Goal: Feedback & Contribution: Submit feedback/report problem

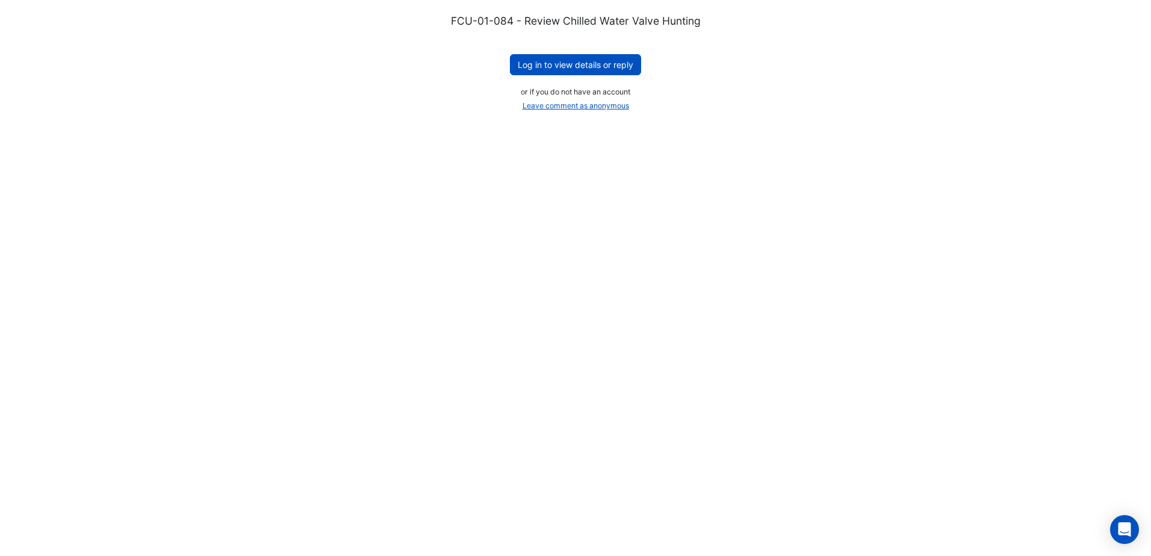
click at [506, 70] on div "FCU-01-084 - Review Chilled Water Valve Hunting Log in to view details or reply…" at bounding box center [575, 64] width 1093 height 101
click at [536, 64] on button "Log in to view details or reply" at bounding box center [575, 64] width 131 height 21
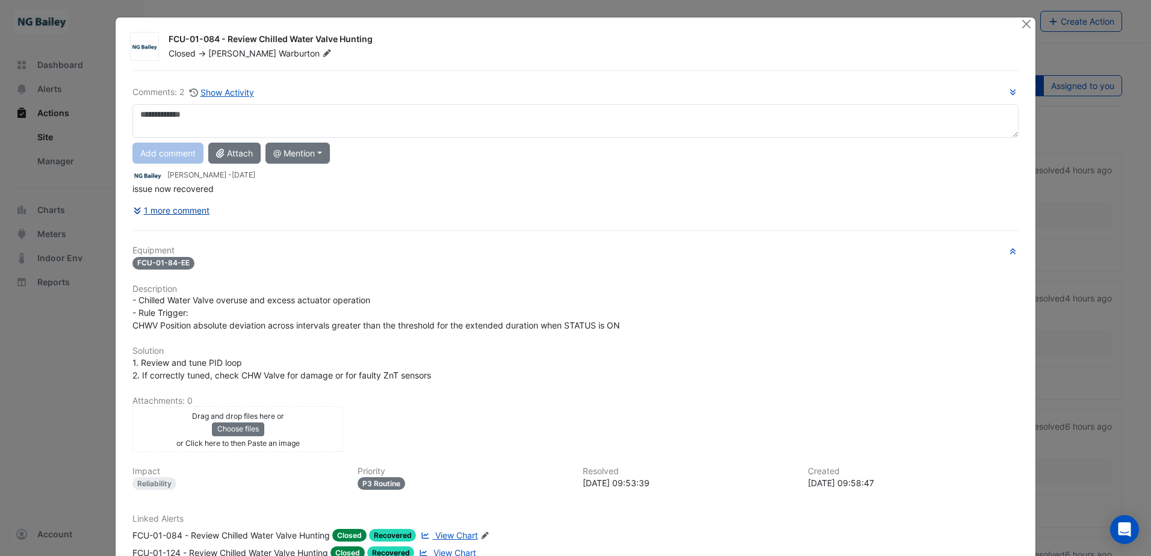
click at [193, 213] on button "1 more comment" at bounding box center [171, 210] width 78 height 21
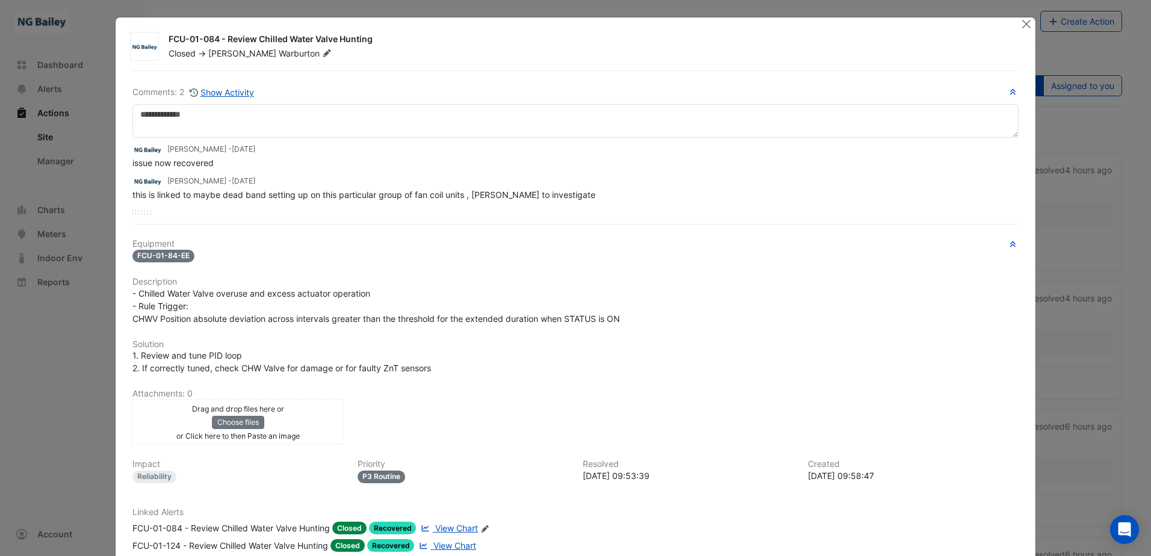
drag, startPoint x: 376, startPoint y: 39, endPoint x: 165, endPoint y: 42, distance: 210.7
click at [169, 42] on div "FCU-01-084 - Review Chilled Water Valve Hunting" at bounding box center [588, 40] width 838 height 14
copy div "FCU-01-084 - Review Chilled Water Valve Hunting"
click at [1023, 25] on button "Close" at bounding box center [1026, 23] width 13 height 13
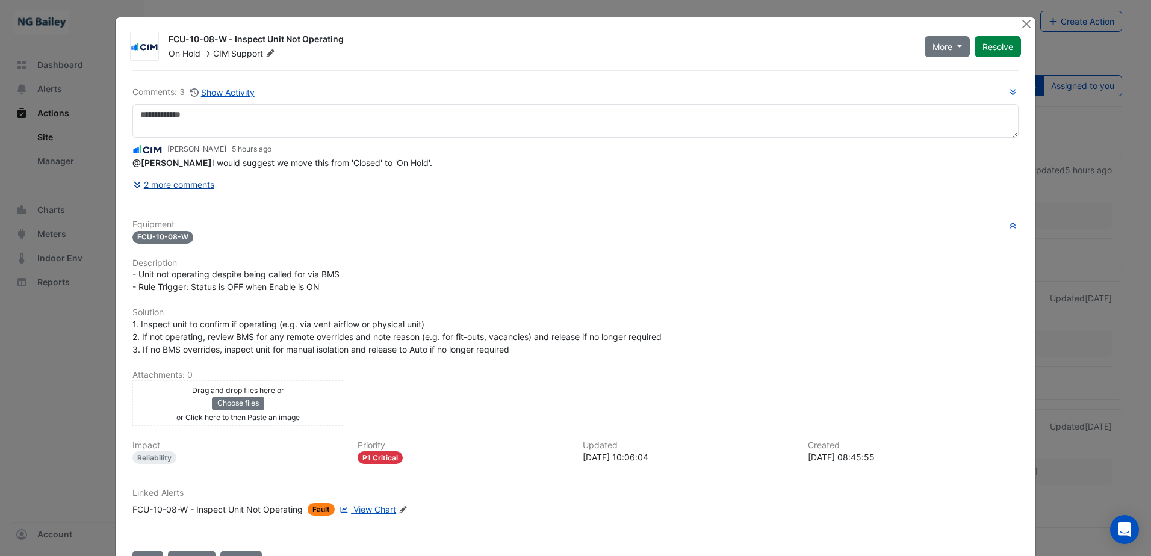
click at [134, 185] on icon at bounding box center [137, 185] width 7 height 7
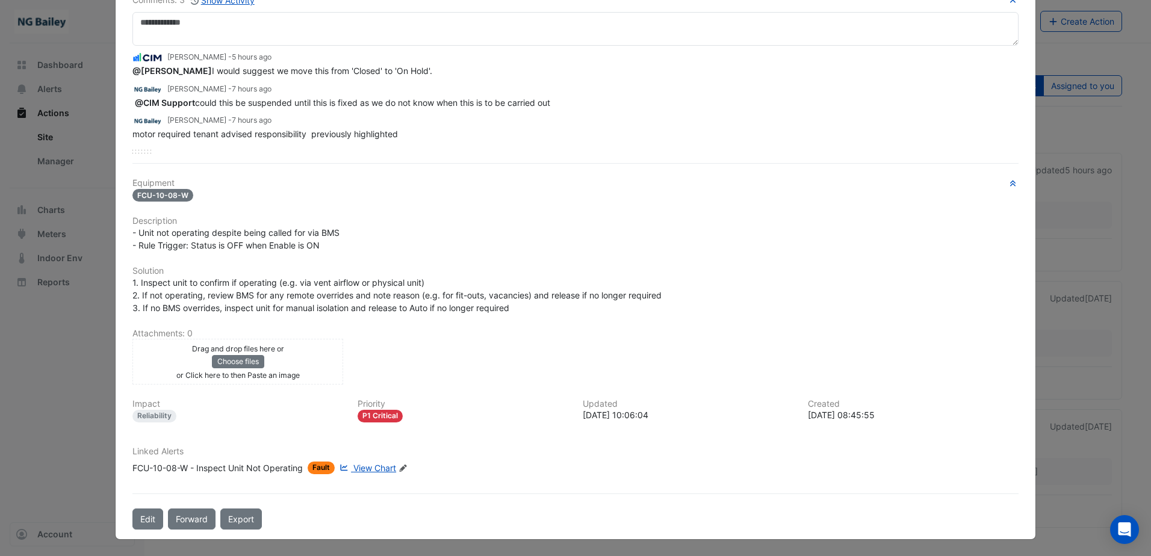
scroll to position [93, 0]
click at [358, 465] on span "View Chart" at bounding box center [374, 467] width 43 height 10
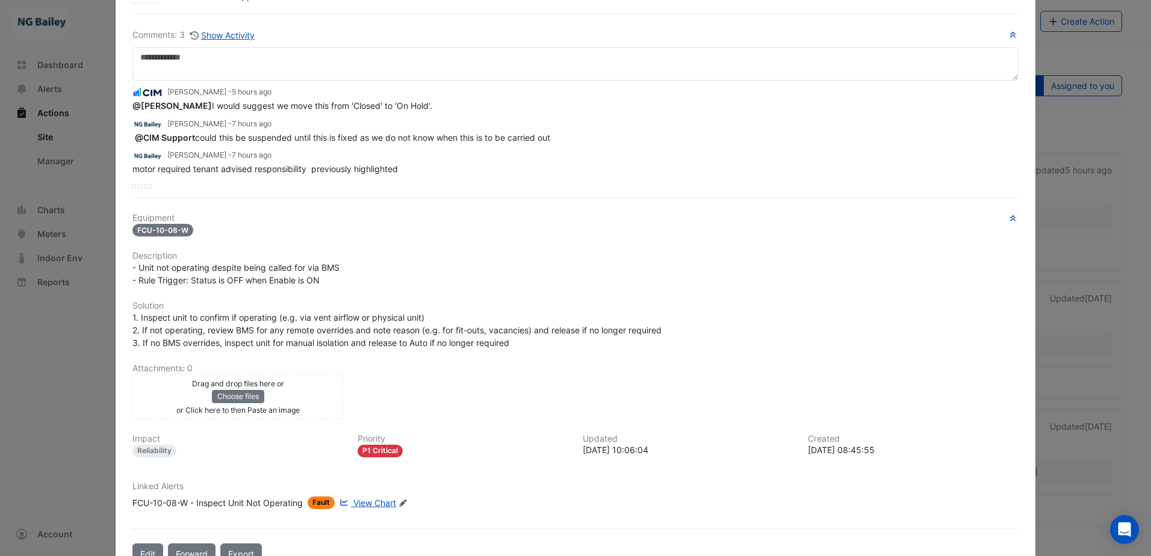
scroll to position [0, 0]
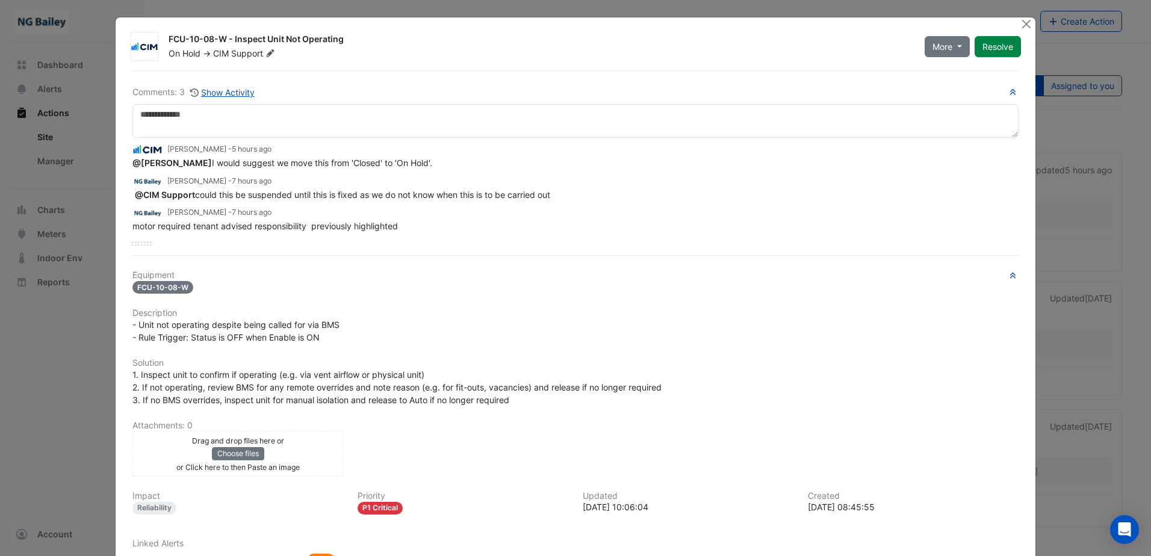
drag, startPoint x: 164, startPoint y: 38, endPoint x: 343, endPoint y: 36, distance: 179.4
click at [343, 36] on div "FCU-10-08-W - Inspect Unit Not Operating" at bounding box center [540, 40] width 742 height 14
copy div "FCU-10-08-W - Inspect Unit Not Operating"
drag, startPoint x: 137, startPoint y: 326, endPoint x: 335, endPoint y: 332, distance: 198.8
click at [335, 332] on div "- Unit not operating despite being called for via BMS - Rule Trigger: Status is…" at bounding box center [575, 330] width 886 height 25
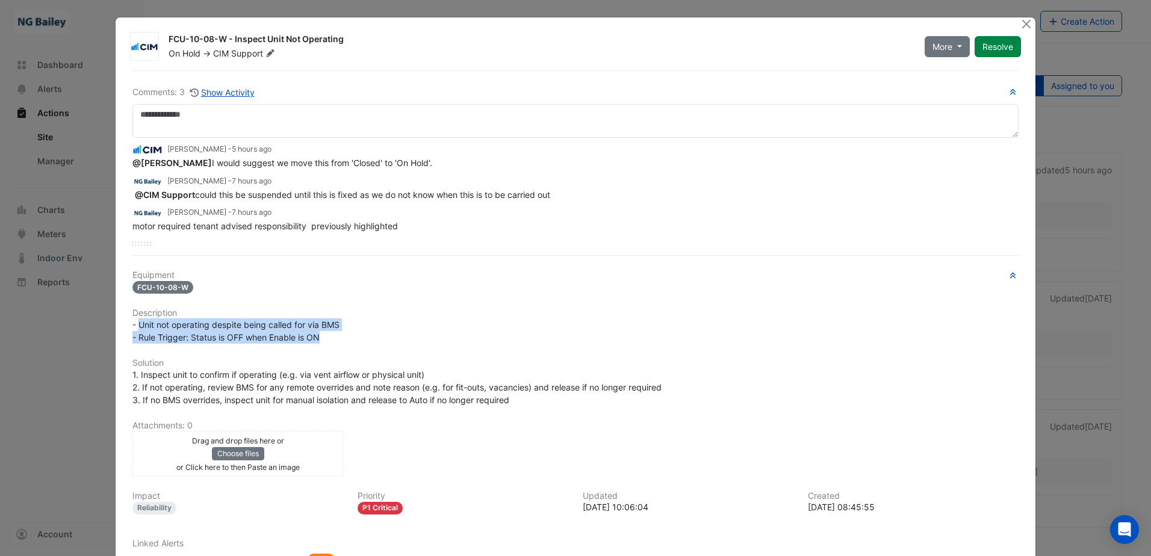
copy span "Unit not operating despite being called for via BMS - Rule Trigger: Status is O…"
click at [277, 362] on h6 "Solution" at bounding box center [575, 363] width 886 height 10
drag, startPoint x: 404, startPoint y: 225, endPoint x: 123, endPoint y: 228, distance: 281.2
click at [125, 228] on div "Comments: 3 Show Activity Mark Ryan - 5 hours ago @Roy Warburton I would sugges…" at bounding box center [575, 345] width 901 height 551
copy span "motor required tenant advised responsibility previously highlighted"
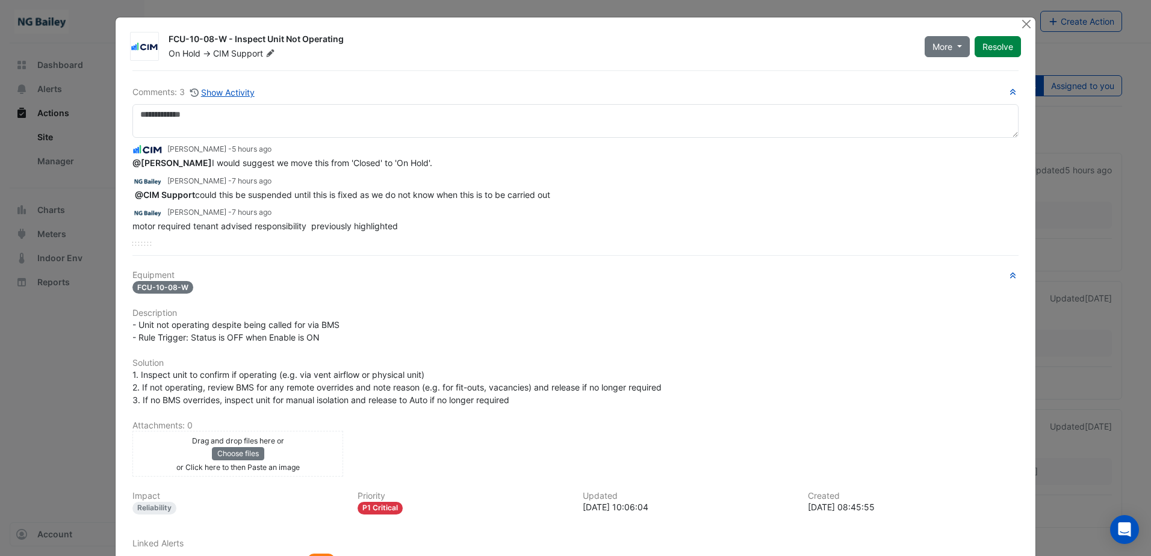
click at [225, 247] on div "Comments: 3 Show Activity Mark Ryan - 5 hours ago @Roy Warburton I would sugges…" at bounding box center [575, 345] width 901 height 551
click at [1021, 22] on button "Close" at bounding box center [1026, 23] width 13 height 13
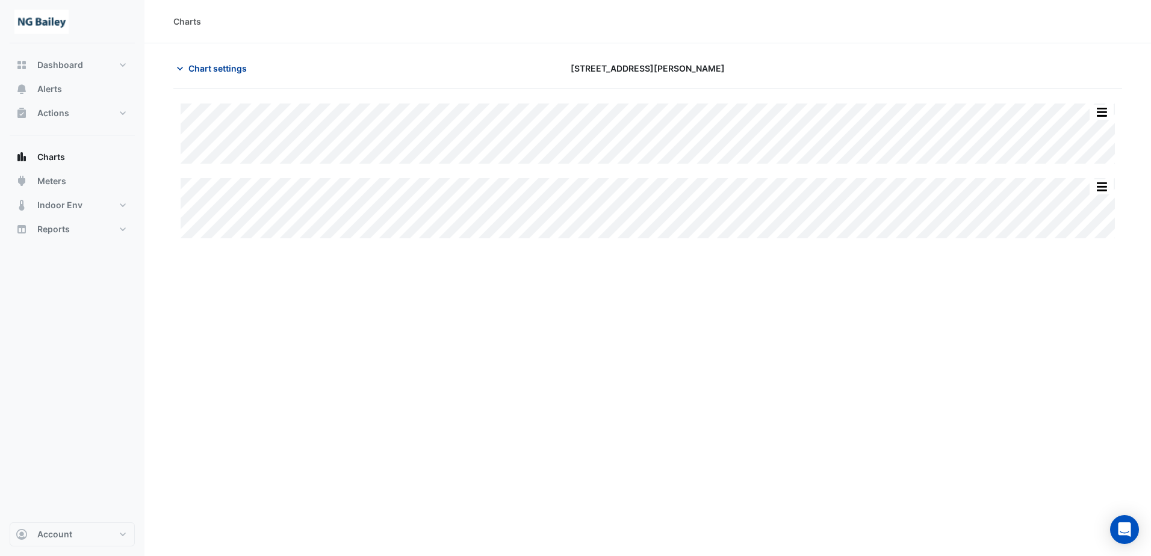
click at [175, 71] on icon "button" at bounding box center [180, 69] width 12 height 12
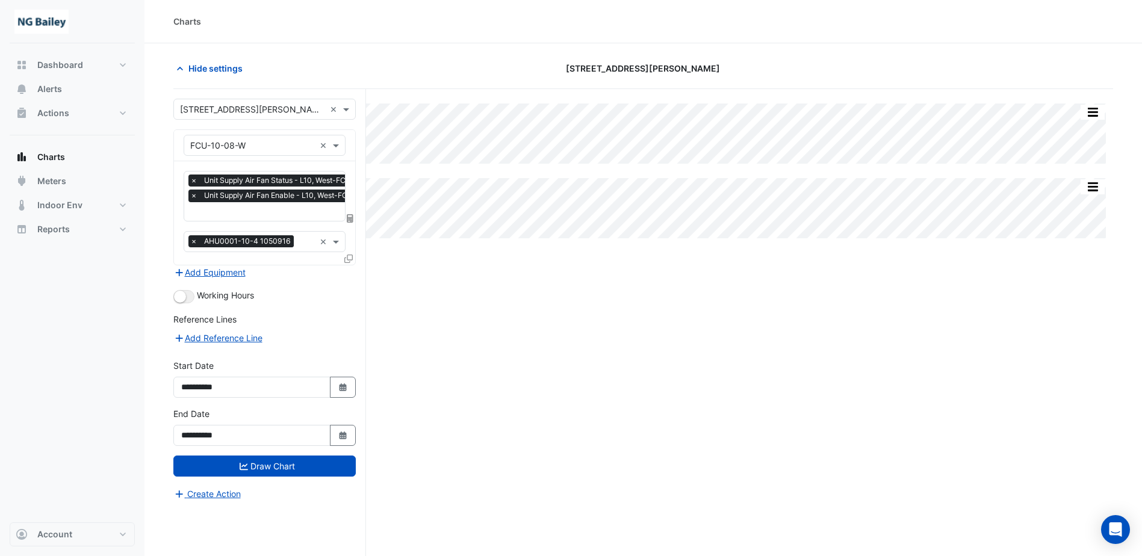
scroll to position [0, 6]
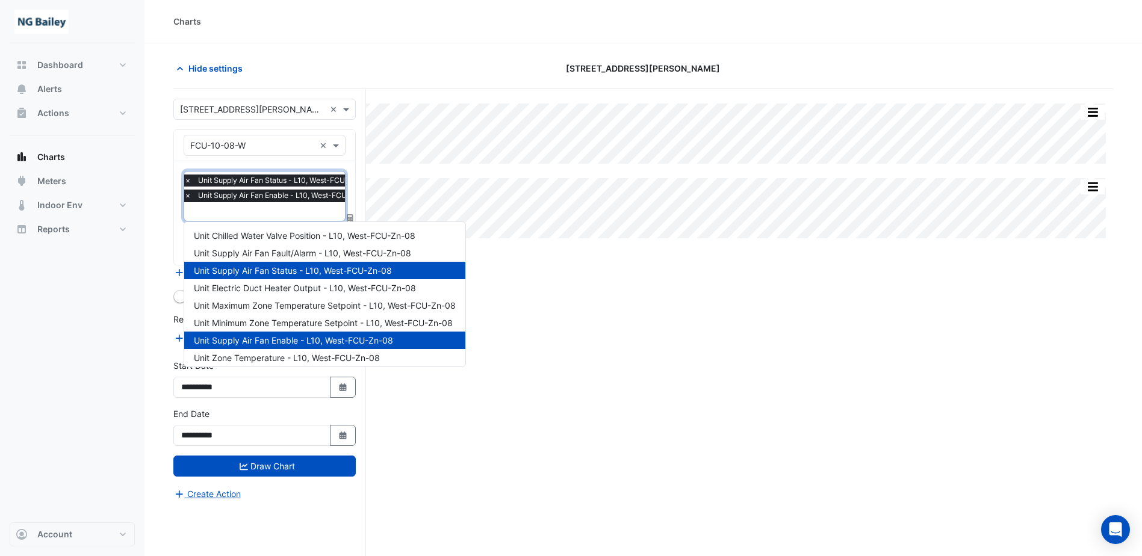
click at [251, 214] on input "text" at bounding box center [281, 212] width 194 height 13
click at [606, 297] on div "Split All Split None Print Save as JPEG Save as PNG Pivot Data Table Export CSV…" at bounding box center [643, 345] width 940 height 513
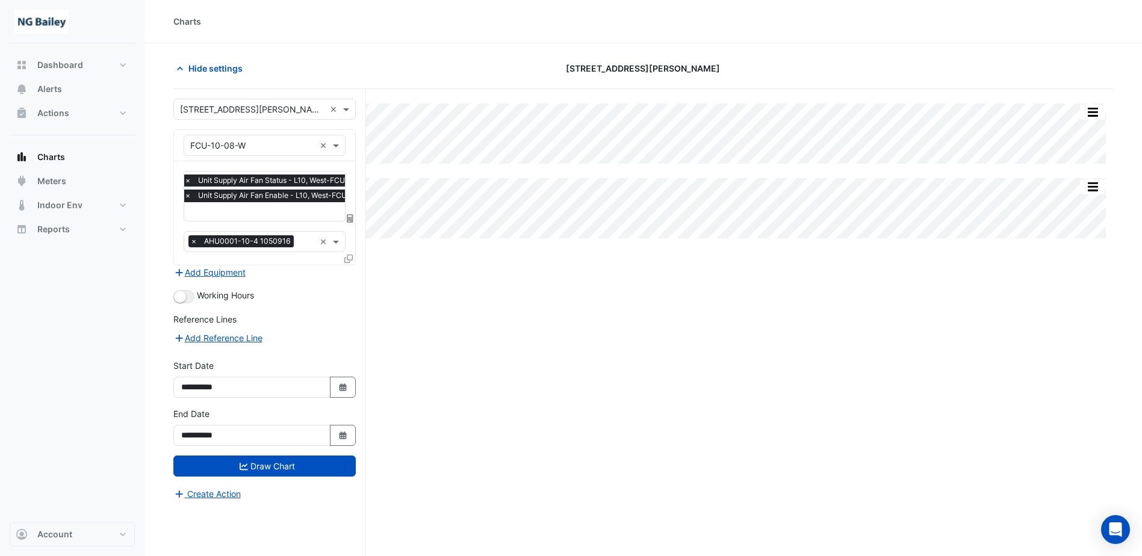
click at [301, 240] on input "text" at bounding box center [307, 243] width 16 height 13
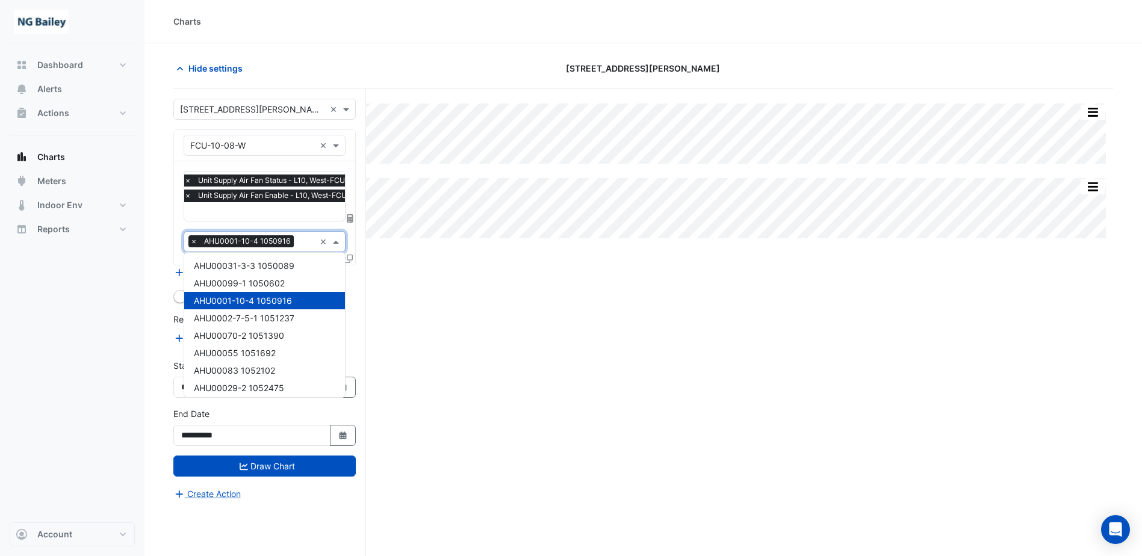
scroll to position [0, 0]
click at [615, 332] on div "Split All Split None Print Save as JPEG Save as PNG Pivot Data Table Export CSV…" at bounding box center [643, 345] width 940 height 513
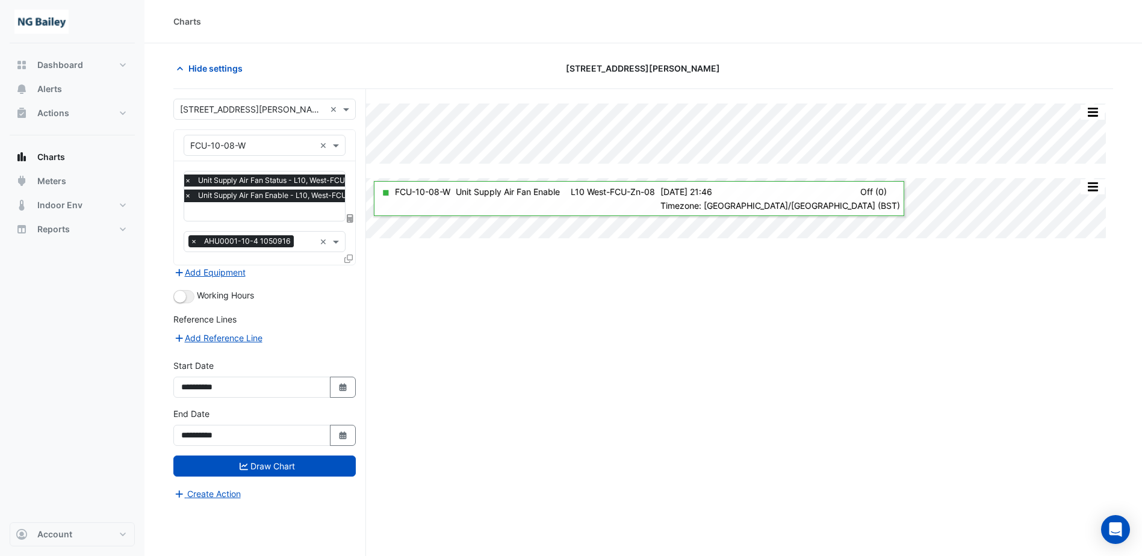
click at [297, 240] on div at bounding box center [306, 243] width 18 height 16
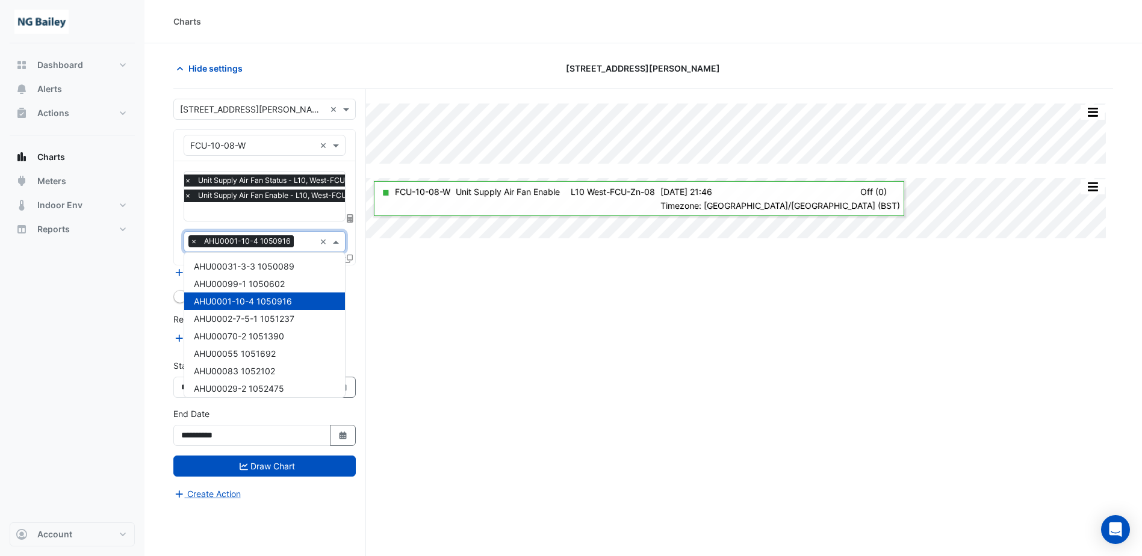
click at [297, 240] on div at bounding box center [306, 243] width 18 height 16
click at [548, 282] on div "Split All Split None Print Save as JPEG Save as PNG Pivot Data Table Export CSV…" at bounding box center [643, 345] width 940 height 513
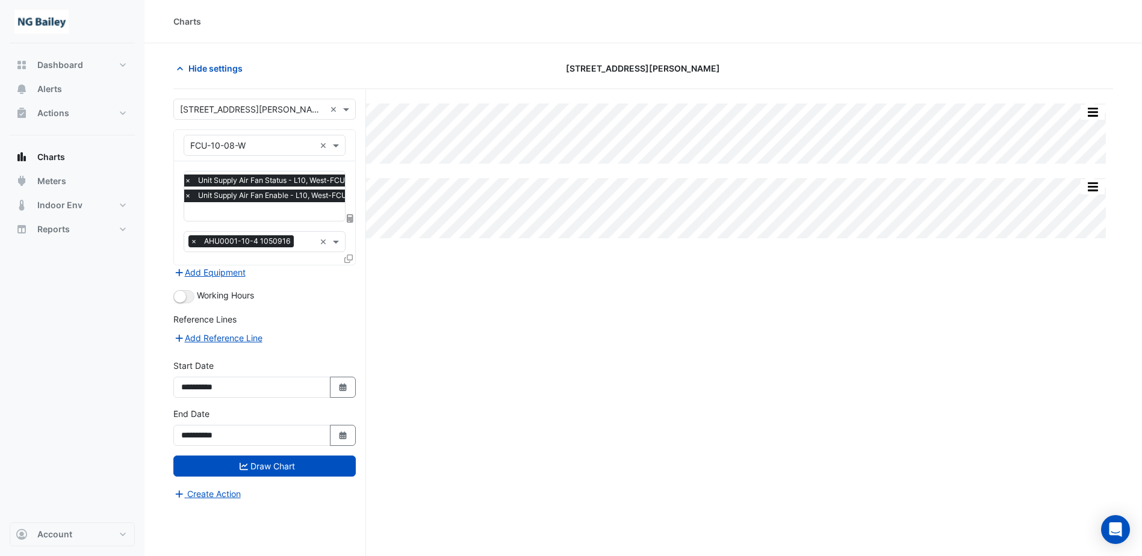
click at [276, 150] on input "text" at bounding box center [252, 146] width 125 height 13
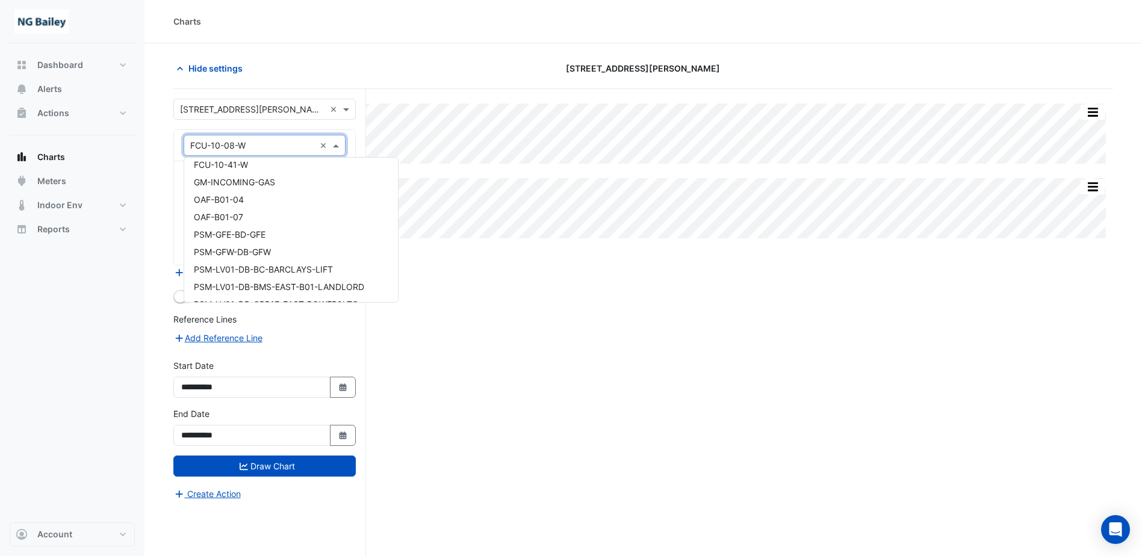
scroll to position [11893, 0]
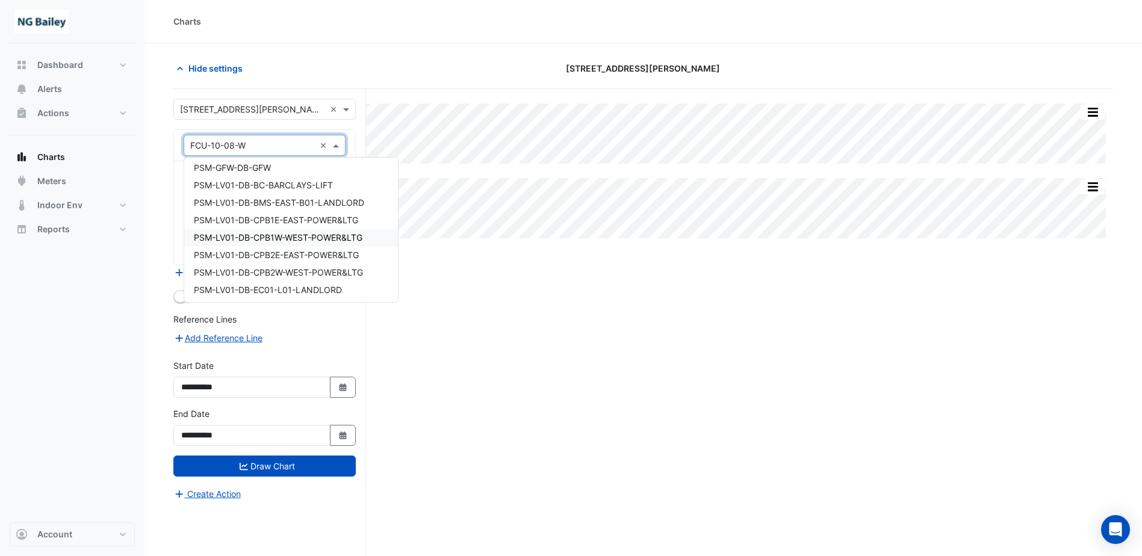
click at [636, 315] on div "Split All Split None Print Save as JPEG Save as PNG Pivot Data Table Export CSV…" at bounding box center [643, 345] width 940 height 513
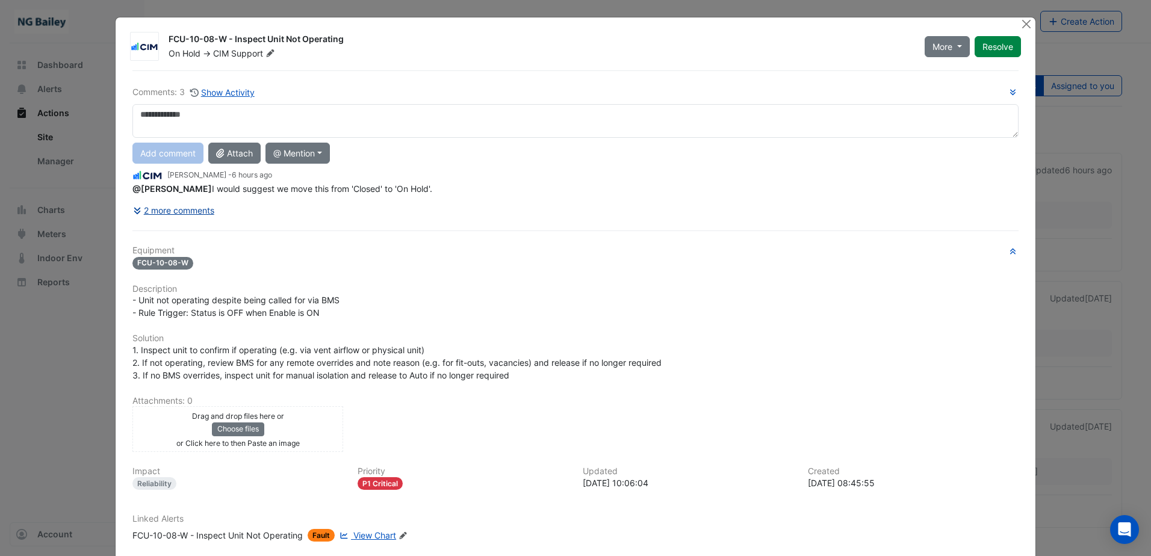
click at [188, 208] on button "2 more comments" at bounding box center [173, 210] width 82 height 21
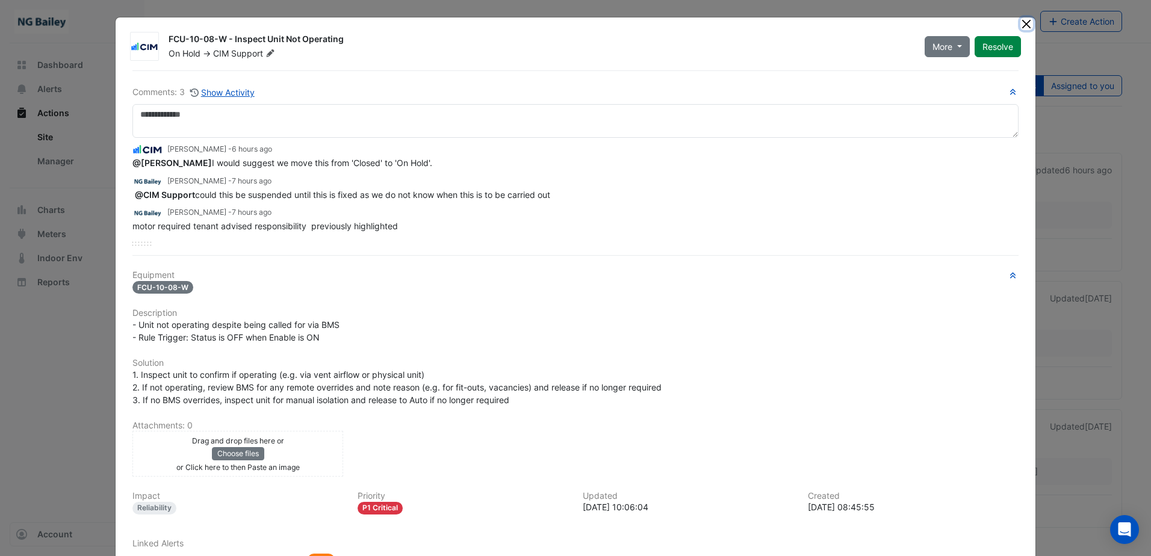
click at [1020, 24] on button "Close" at bounding box center [1026, 23] width 13 height 13
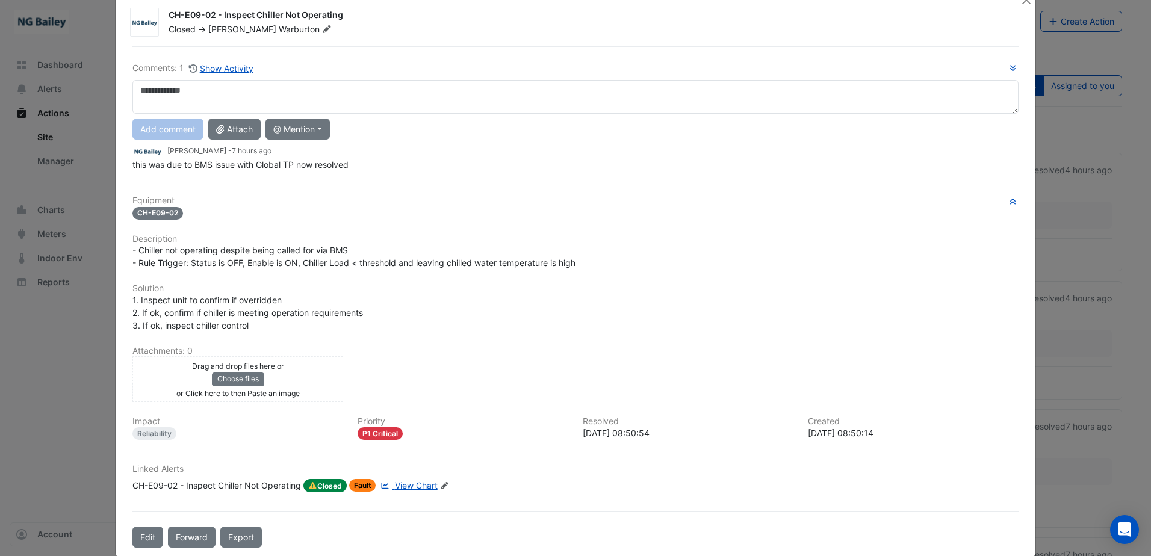
scroll to position [43, 0]
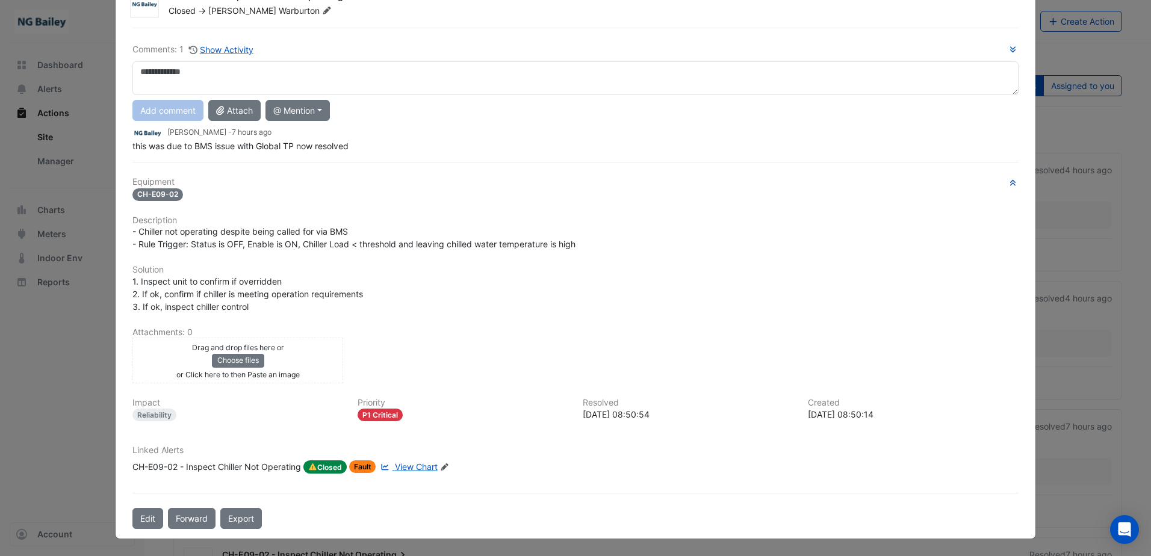
click at [418, 470] on span "View Chart" at bounding box center [416, 467] width 43 height 10
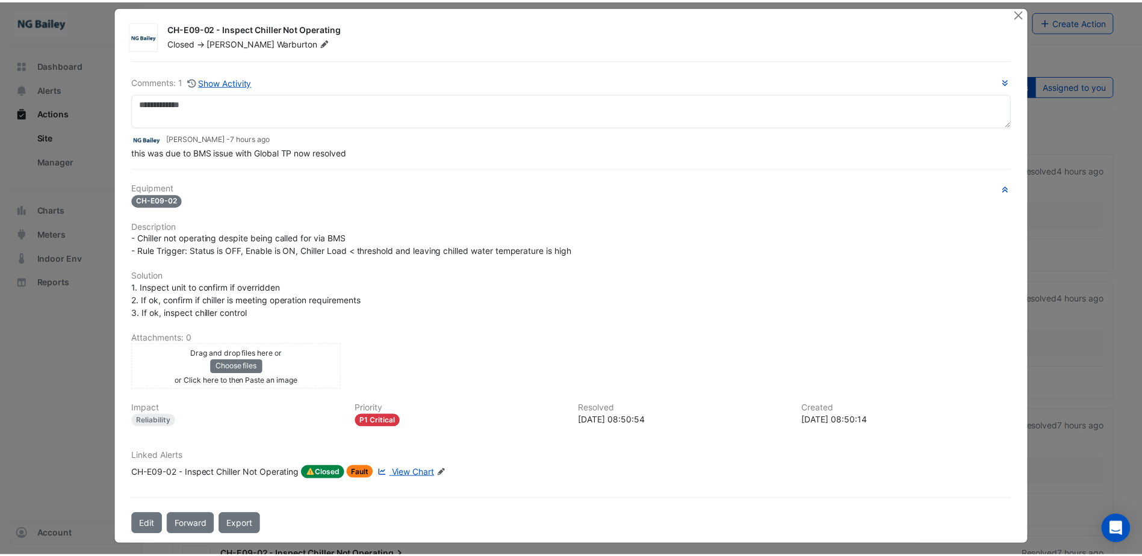
scroll to position [0, 0]
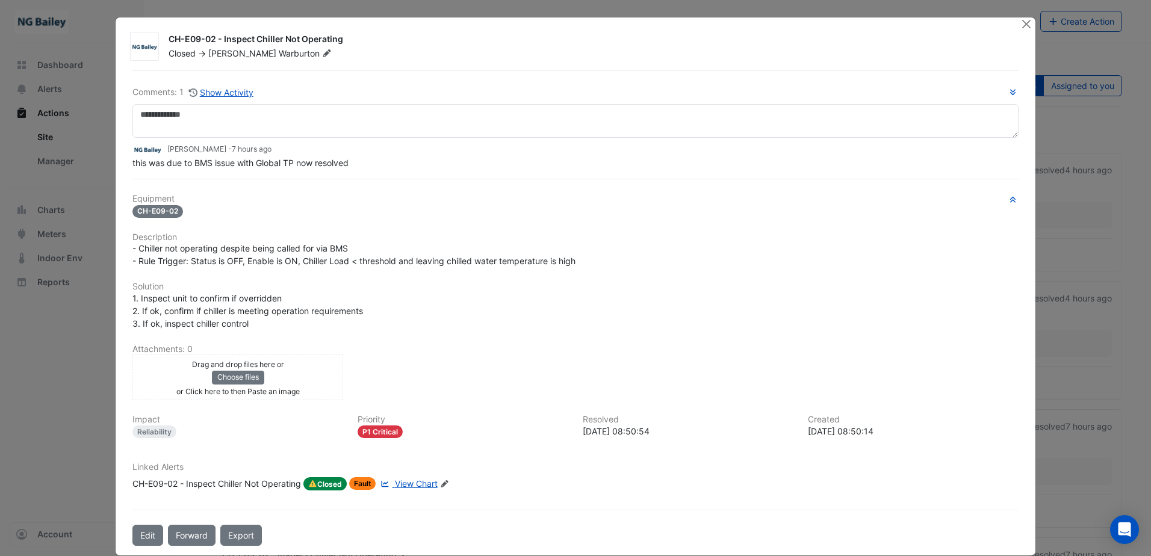
drag, startPoint x: 340, startPoint y: 42, endPoint x: 166, endPoint y: 40, distance: 173.4
click at [169, 40] on div "CH-E09-02 - Inspect Chiller Not Operating" at bounding box center [588, 40] width 838 height 14
copy div "CH-E09-02 - Inspect Chiller Not Operating"
click at [252, 169] on div "this was due to BMS issue with Global TP now resolved" at bounding box center [575, 163] width 886 height 13
drag, startPoint x: 352, startPoint y: 163, endPoint x: 345, endPoint y: 163, distance: 6.6
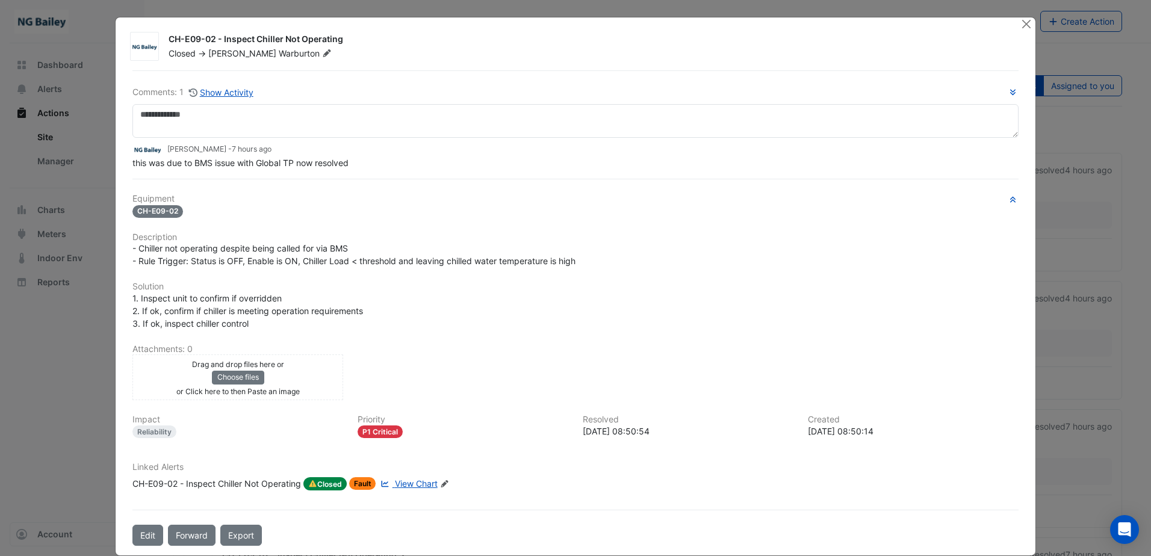
click at [345, 163] on div "this was due to BMS issue with Global TP now resolved" at bounding box center [575, 163] width 886 height 13
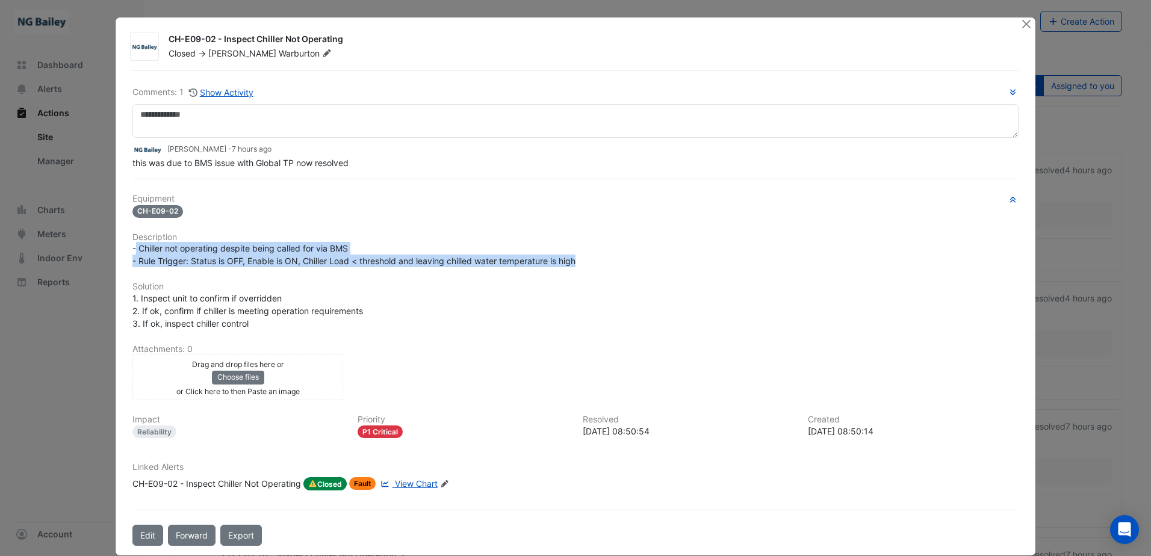
drag, startPoint x: 131, startPoint y: 247, endPoint x: 585, endPoint y: 263, distance: 454.2
click at [585, 263] on div "- Chiller not operating despite being called for via BMS - Rule Trigger: Status…" at bounding box center [575, 254] width 886 height 25
copy span "Chiller not operating despite being called for via BMS - Rule Trigger: Status i…"
click at [323, 167] on span "this was due to BMS issue with Global TP now resolved" at bounding box center [240, 163] width 216 height 10
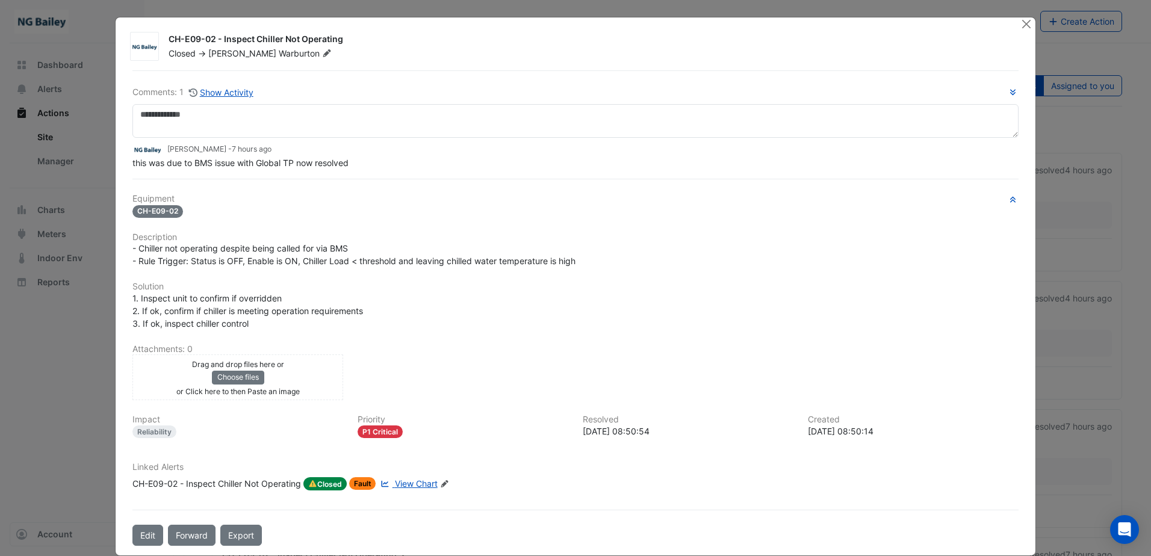
drag, startPoint x: 355, startPoint y: 166, endPoint x: 111, endPoint y: 168, distance: 243.8
click at [116, 168] on div "CH-E09-02 - Inspect Chiller Not Operating Closed -> Roy Warburton Comments: 1 S…" at bounding box center [576, 286] width 920 height 538
copy span "this was due to BMS issue with Global TP now resolved"
click at [1024, 22] on button "Close" at bounding box center [1026, 23] width 13 height 13
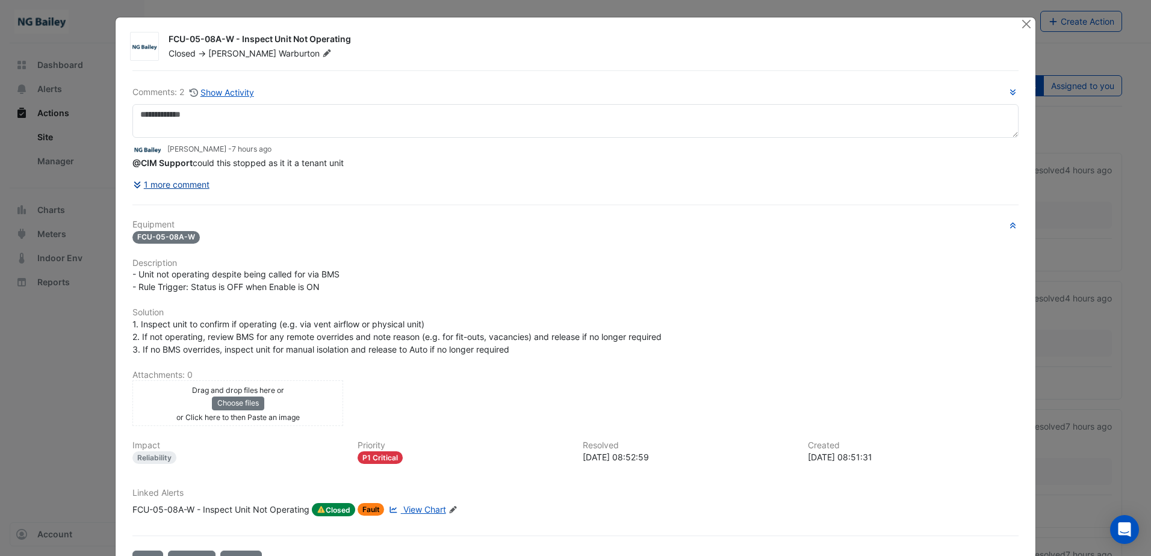
click at [162, 184] on button "1 more comment" at bounding box center [171, 184] width 78 height 21
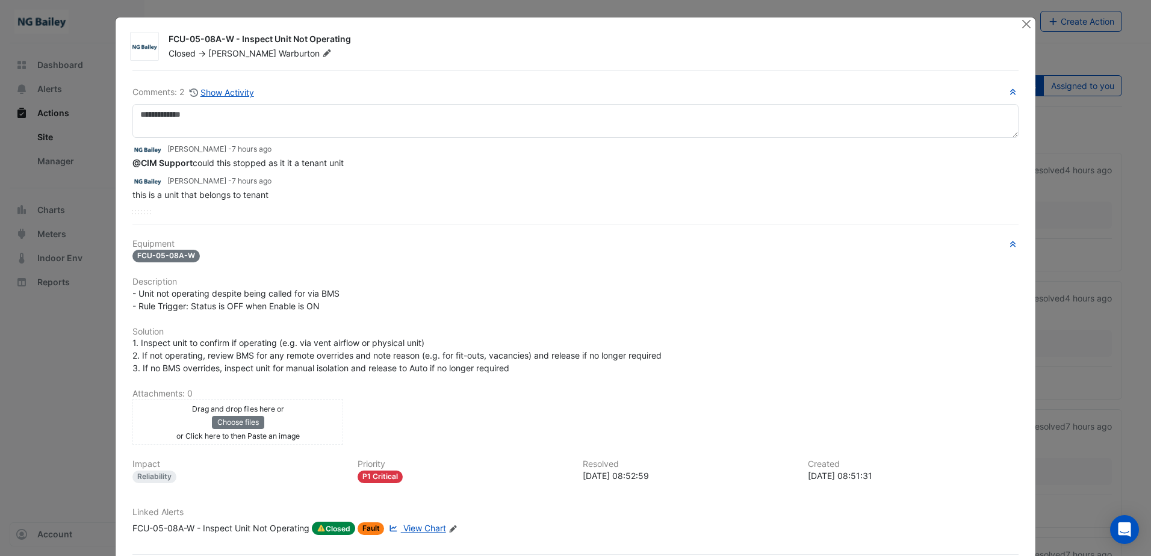
drag, startPoint x: 355, startPoint y: 37, endPoint x: 161, endPoint y: 43, distance: 194.6
click at [161, 43] on div "FCU-05-08A-W - Inspect Unit Not Operating Closed -> Roy Warburton" at bounding box center [587, 46] width 852 height 26
copy div "FCU-05-08A-W - Inspect Unit Not Operating"
drag, startPoint x: 131, startPoint y: 296, endPoint x: 326, endPoint y: 306, distance: 194.7
click at [326, 306] on div "- Unit not operating despite being called for via BMS - Rule Trigger: Status is…" at bounding box center [575, 299] width 886 height 25
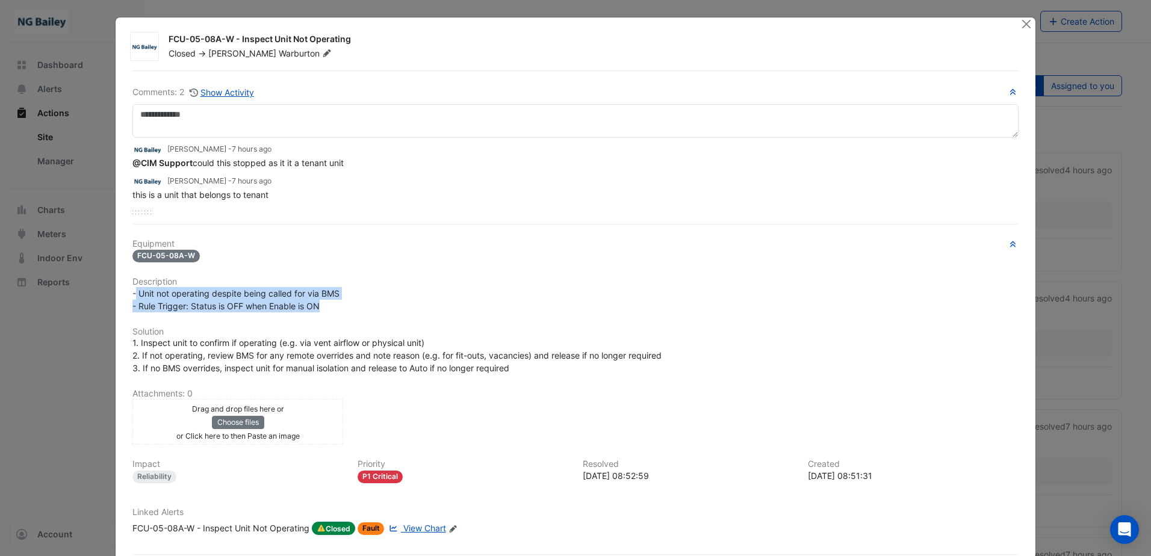
copy span "Unit not operating despite being called for via BMS - Rule Trigger: Status is O…"
click at [1026, 25] on button "Close" at bounding box center [1026, 23] width 13 height 13
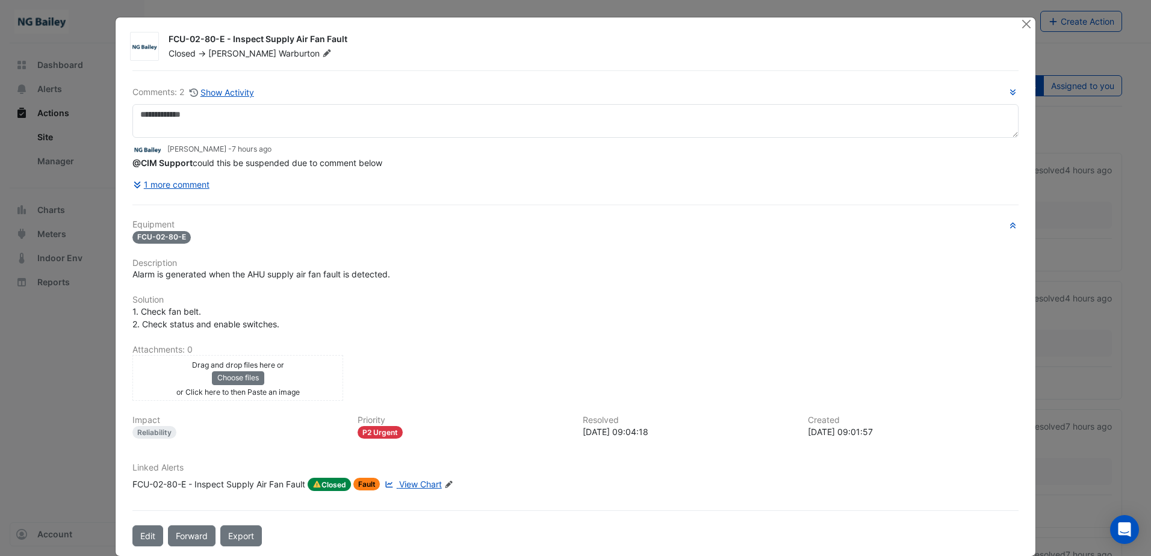
drag, startPoint x: 131, startPoint y: 302, endPoint x: 377, endPoint y: 302, distance: 246.8
click at [377, 302] on div "Equipment FCU-02-80-E Description Alarm is generated when the AHU supply air fa…" at bounding box center [575, 360] width 886 height 281
click at [392, 272] on div "Alarm is generated when the AHU supply air fan fault is detected." at bounding box center [575, 274] width 886 height 13
drag, startPoint x: 392, startPoint y: 272, endPoint x: 129, endPoint y: 275, distance: 263.1
click at [132, 275] on div "Alarm is generated when the AHU supply air fan fault is detected." at bounding box center [575, 274] width 886 height 13
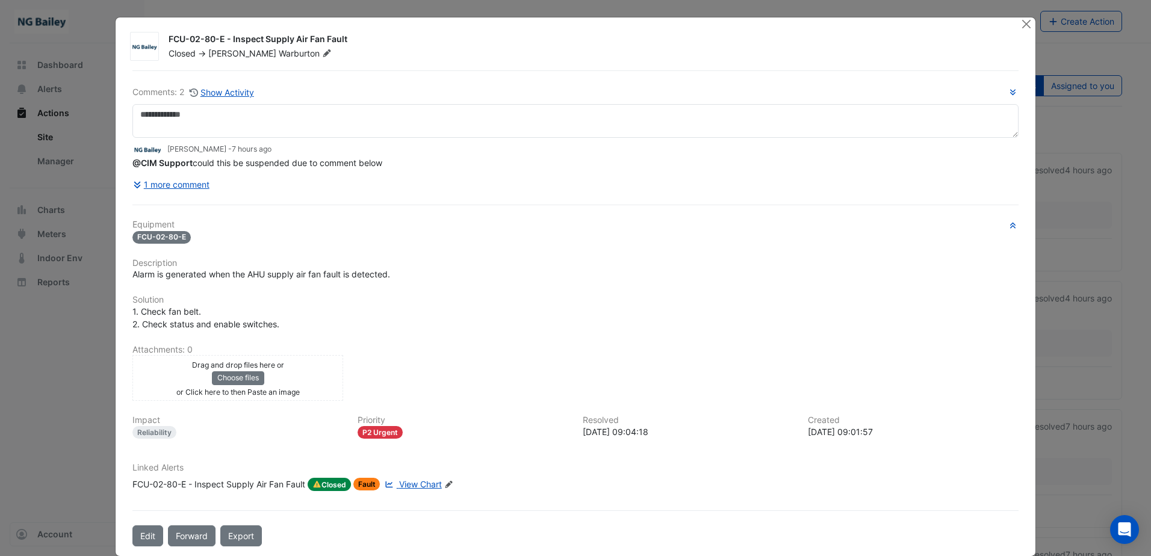
drag, startPoint x: 129, startPoint y: 275, endPoint x: 124, endPoint y: 181, distance: 93.4
click at [125, 181] on div "Comments: 2 Show Activity Roy Warburton - 7 hours ago @CIM Support could this b…" at bounding box center [575, 308] width 901 height 476
click at [146, 185] on button "1 more comment" at bounding box center [171, 184] width 78 height 21
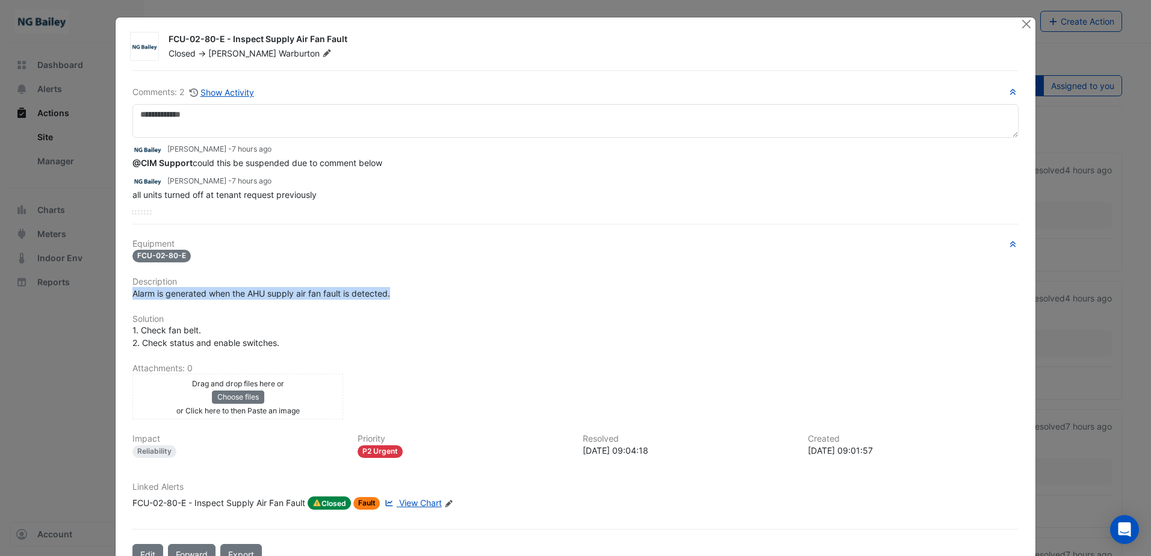
drag, startPoint x: 129, startPoint y: 298, endPoint x: 394, endPoint y: 294, distance: 264.9
click at [394, 294] on div "Alarm is generated when the AHU supply air fan fault is detected." at bounding box center [575, 293] width 886 height 13
copy span "Alarm is generated when the AHU supply air fan fault is detected."
click at [327, 185] on div "Roy Warburton - 7 hours ago" at bounding box center [575, 181] width 886 height 14
drag, startPoint x: 321, startPoint y: 200, endPoint x: 123, endPoint y: 196, distance: 198.1
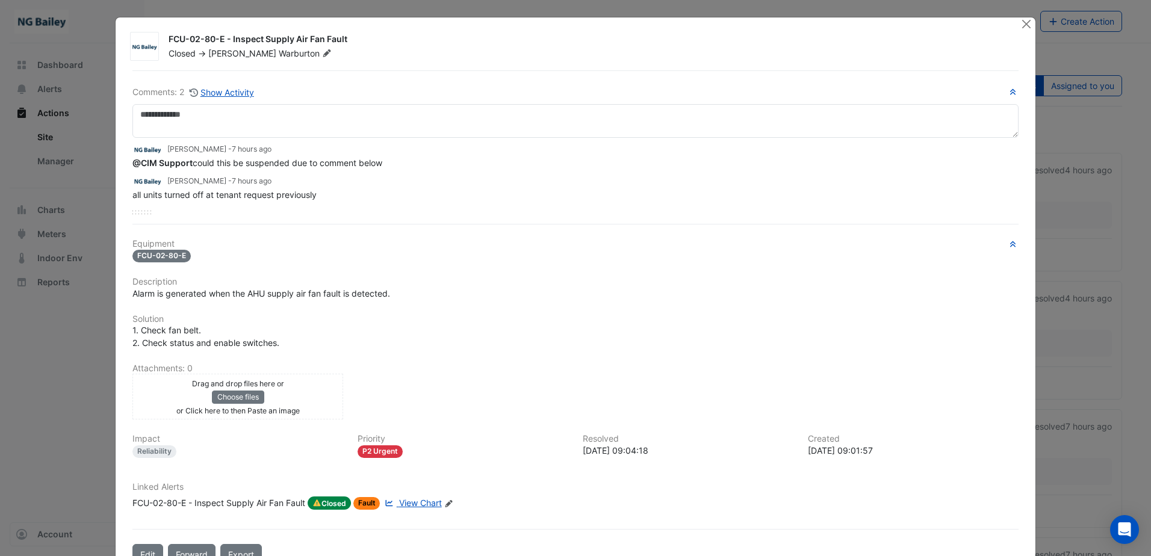
click at [125, 196] on div "Comments: 2 Show Activity Roy Warburton - 7 hours ago @CIM Support could this b…" at bounding box center [575, 317] width 901 height 495
copy span "all units turned off at tenant request previously"
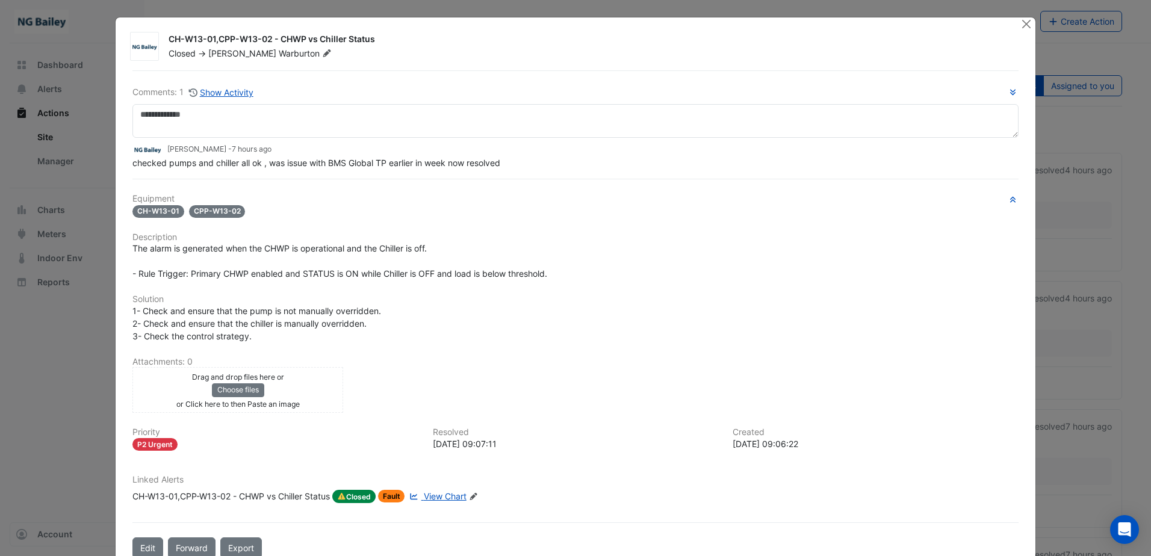
drag, startPoint x: 164, startPoint y: 39, endPoint x: 382, endPoint y: 34, distance: 218.0
click at [382, 34] on div "CH-W13-01,CPP-W13-02 - CHWP vs Chiller Status" at bounding box center [588, 40] width 838 height 14
copy div "CH-W13-01,CPP-W13-02 - CHWP vs Chiller Status"
click at [291, 275] on span "The alarm is generated when the CHWP is operational and the Chiller is off. - R…" at bounding box center [339, 261] width 415 height 36
click at [438, 246] on div "The alarm is generated when the CHWP is operational and the Chiller is off. - R…" at bounding box center [575, 261] width 886 height 38
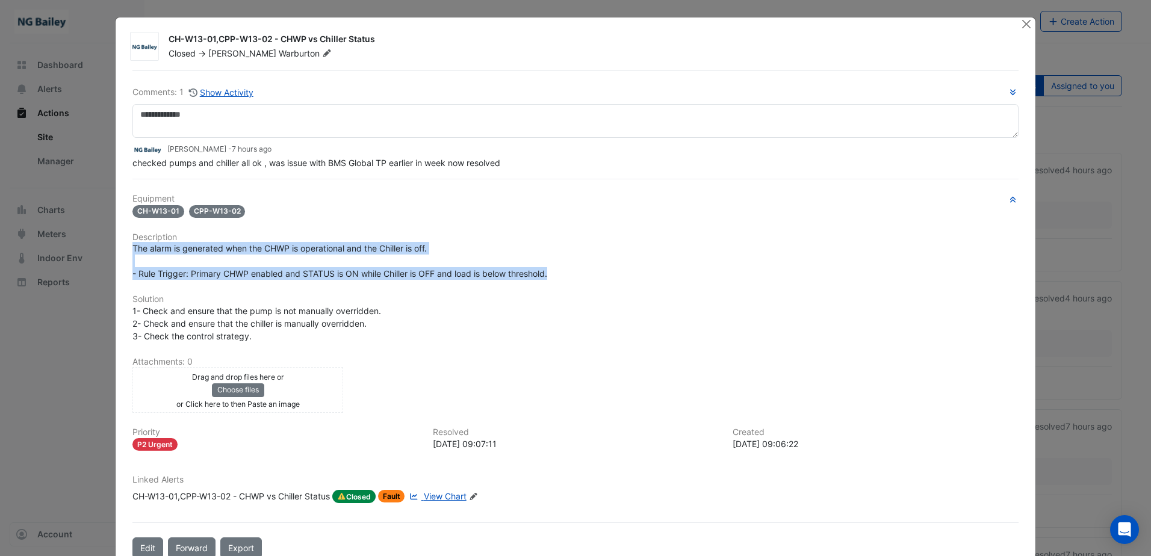
drag, startPoint x: 129, startPoint y: 246, endPoint x: 547, endPoint y: 270, distance: 418.5
click at [547, 270] on span "The alarm is generated when the CHWP is operational and the Chiller is off. - R…" at bounding box center [339, 261] width 415 height 36
copy span "The alarm is generated when the CHWP is operational and the Chiller is off. - R…"
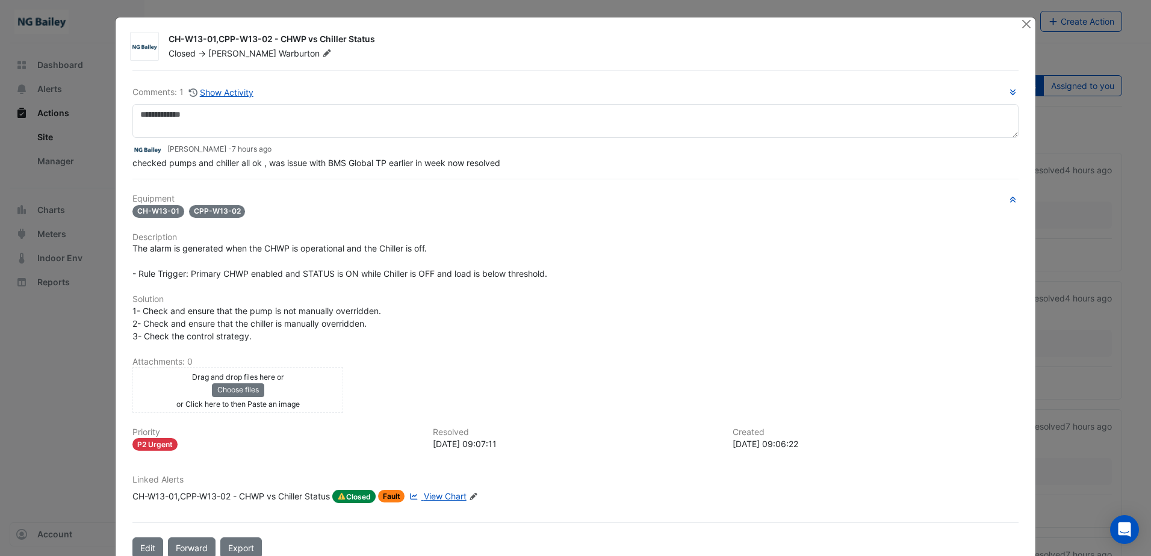
click at [323, 204] on div "CH-W13-01 CPP-W13-02" at bounding box center [575, 211] width 886 height 14
drag, startPoint x: 128, startPoint y: 163, endPoint x: 583, endPoint y: 167, distance: 454.6
click at [583, 167] on div "checked pumps and chiller all ok , was issue with BMS Global TP earlier in week…" at bounding box center [575, 163] width 886 height 13
copy span "checked pumps and chiller all ok , was issue with BMS Global TP earlier in week…"
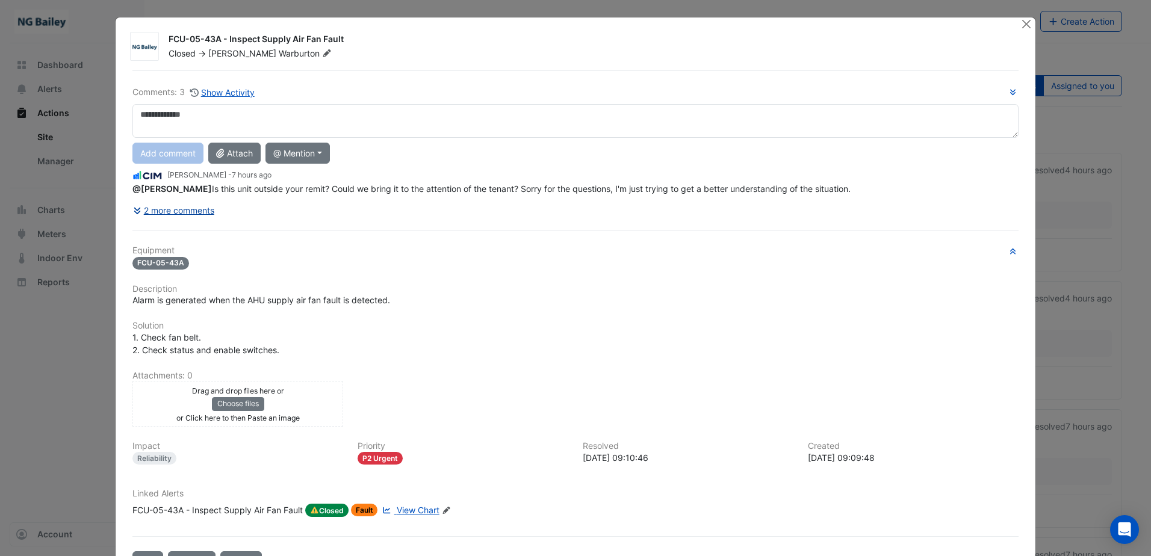
click at [200, 214] on button "2 more comments" at bounding box center [173, 210] width 82 height 21
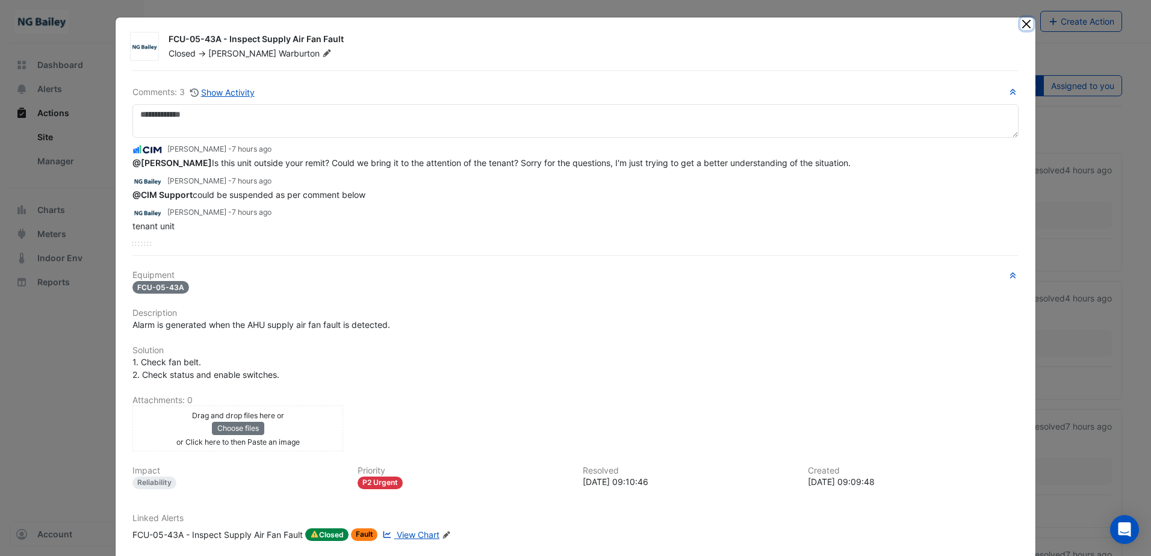
click at [1022, 23] on button "Close" at bounding box center [1026, 23] width 13 height 13
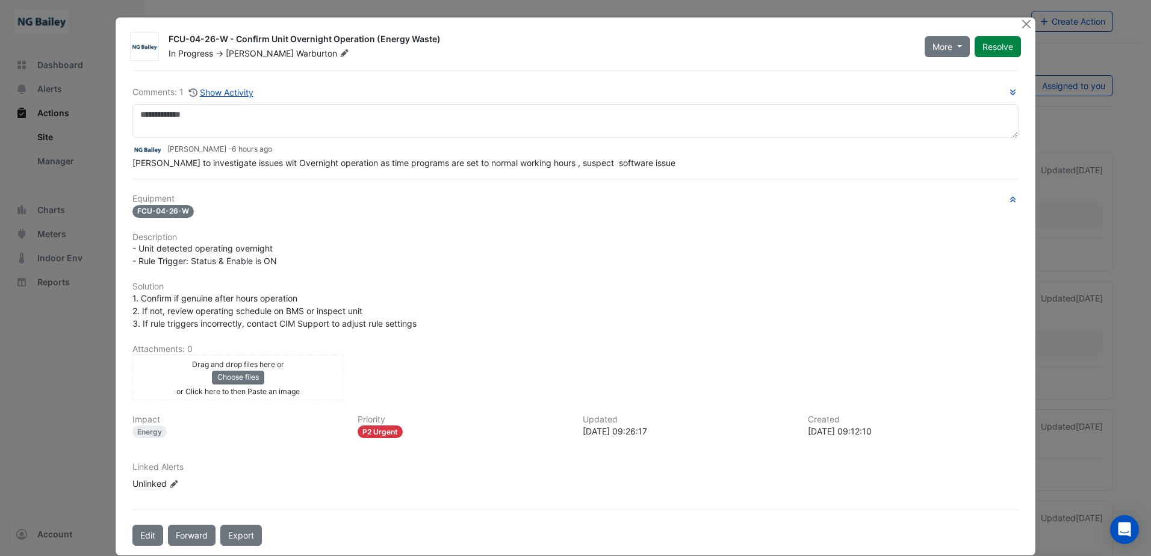
drag, startPoint x: 163, startPoint y: 36, endPoint x: 423, endPoint y: 36, distance: 260.1
click at [423, 36] on div "FCU-04-26-W - Confirm Unit Overnight Operation (Energy Waste) In Progress -> Ro…" at bounding box center [539, 46] width 756 height 26
click at [435, 40] on div "FCU-04-26-W - Confirm Unit Overnight Operation (Energy Waste)" at bounding box center [540, 40] width 742 height 14
drag, startPoint x: 447, startPoint y: 39, endPoint x: 165, endPoint y: 40, distance: 281.8
click at [169, 40] on div "FCU-04-26-W - Confirm Unit Overnight Operation (Energy Waste)" at bounding box center [540, 40] width 742 height 14
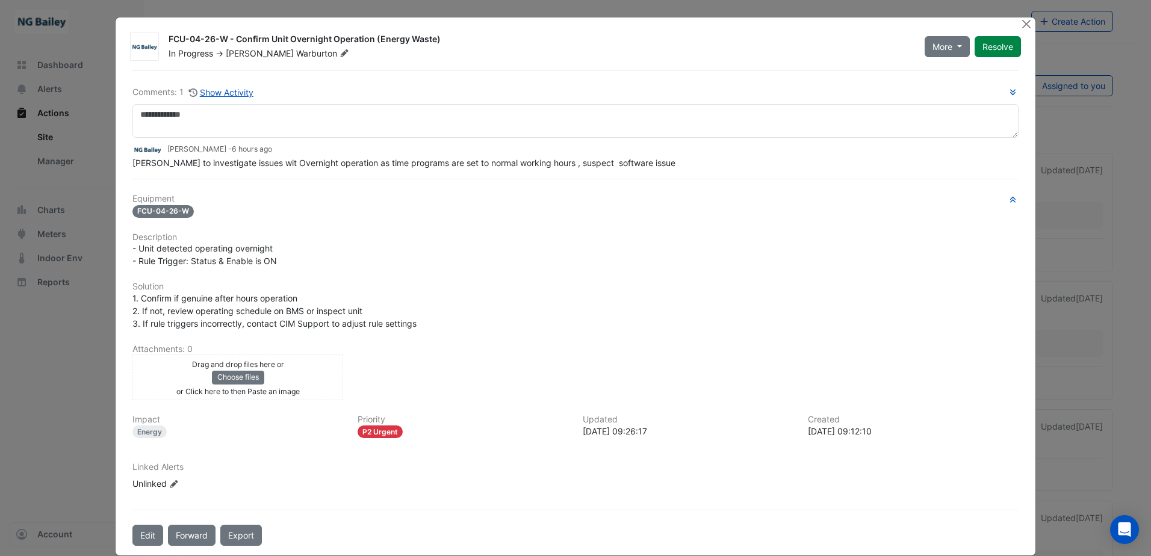
copy div "FCU-04-26-W - Confirm Unit Overnight Operation (Energy Waste)"
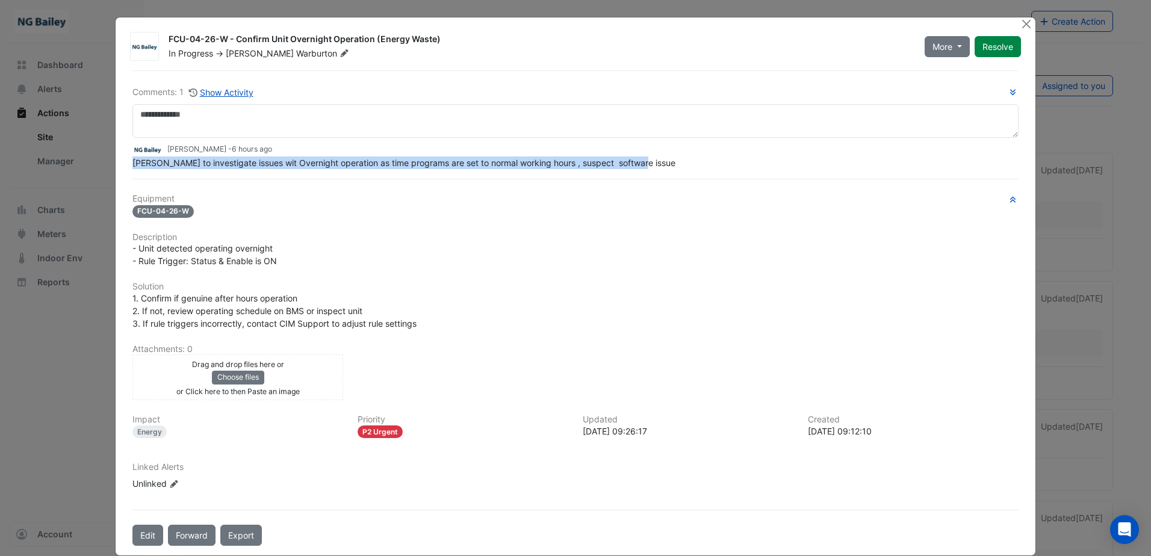
drag, startPoint x: 126, startPoint y: 163, endPoint x: 635, endPoint y: 163, distance: 508.1
click at [635, 163] on div "Comments: 1 Show Activity Roy Warburton - 6 hours ago Sauter to investigate iss…" at bounding box center [575, 308] width 901 height 476
copy span "Sauter to investigate issues wit Overnight operation as time programs are set t…"
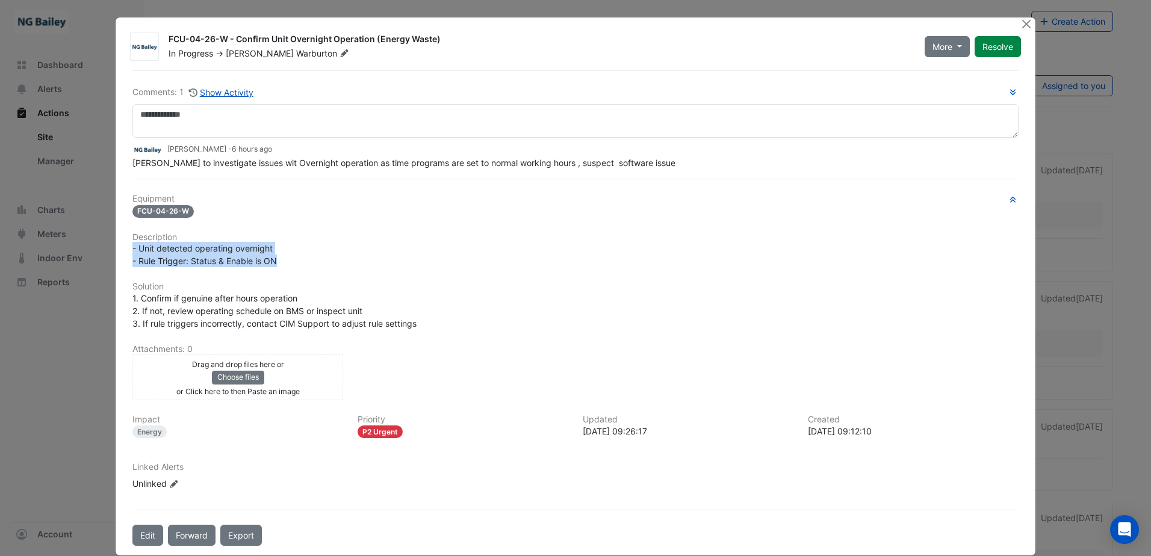
drag, startPoint x: 128, startPoint y: 247, endPoint x: 285, endPoint y: 258, distance: 156.9
click at [285, 258] on div "- Unit detected operating overnight - Rule Trigger: Status & Enable is ON" at bounding box center [575, 254] width 886 height 25
copy span "- Unit detected operating overnight - Rule Trigger: Status & Enable is ON"
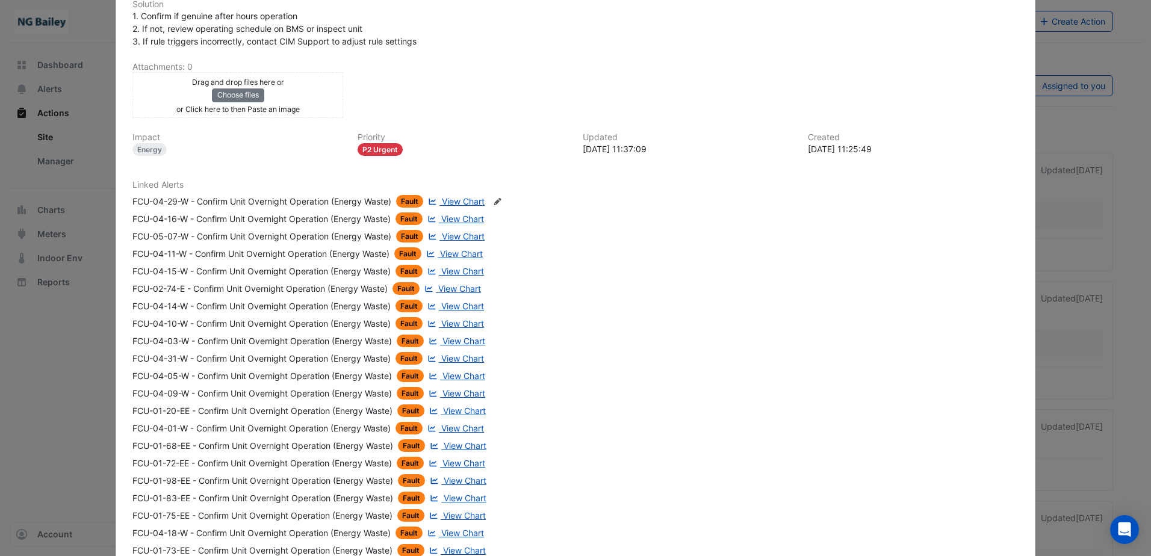
scroll to position [303, 0]
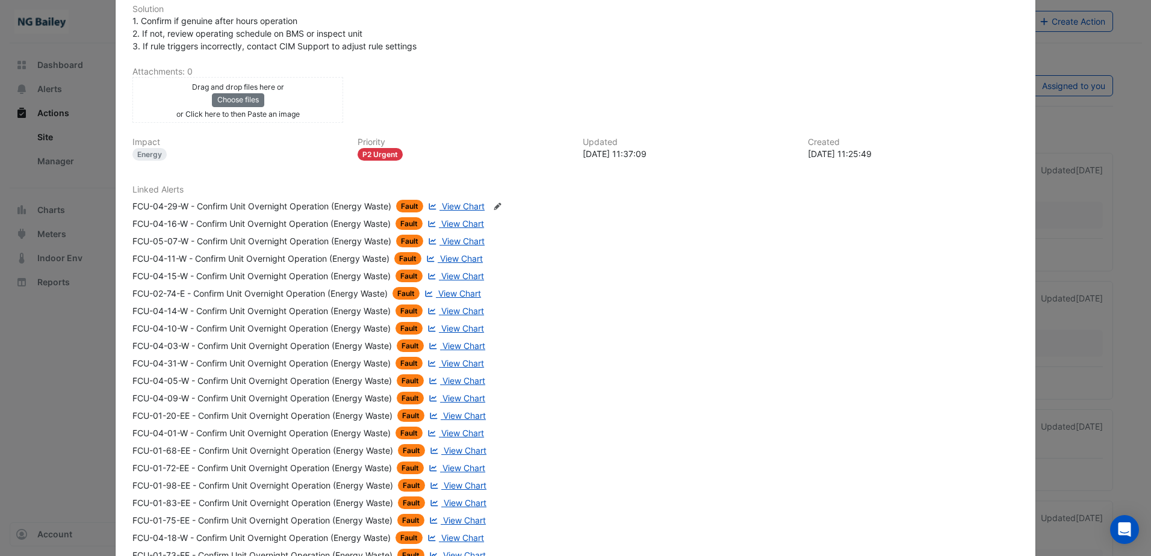
click at [447, 202] on span "View Chart" at bounding box center [463, 206] width 43 height 10
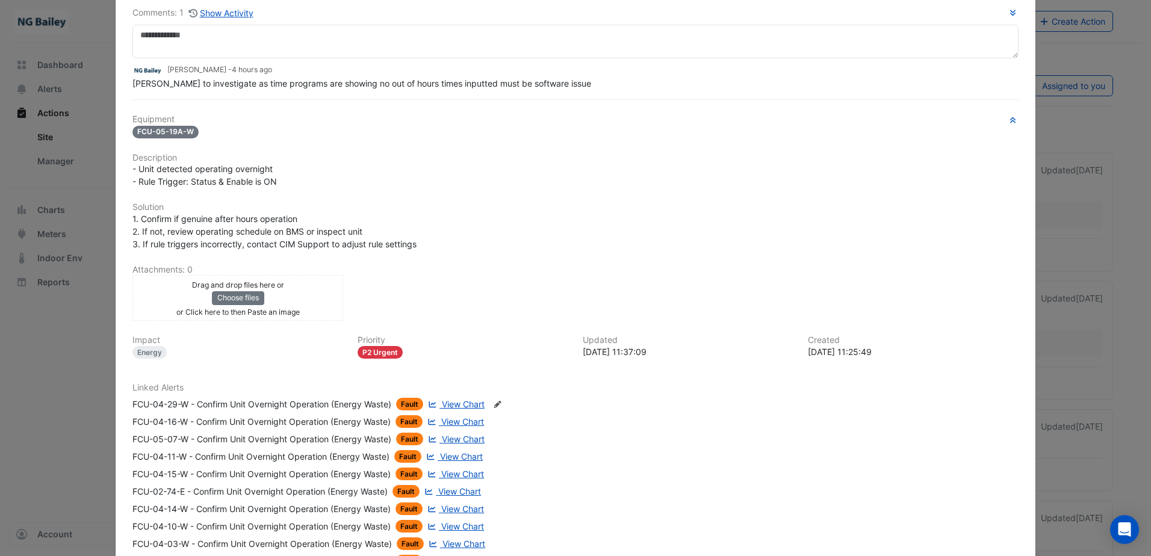
scroll to position [0, 0]
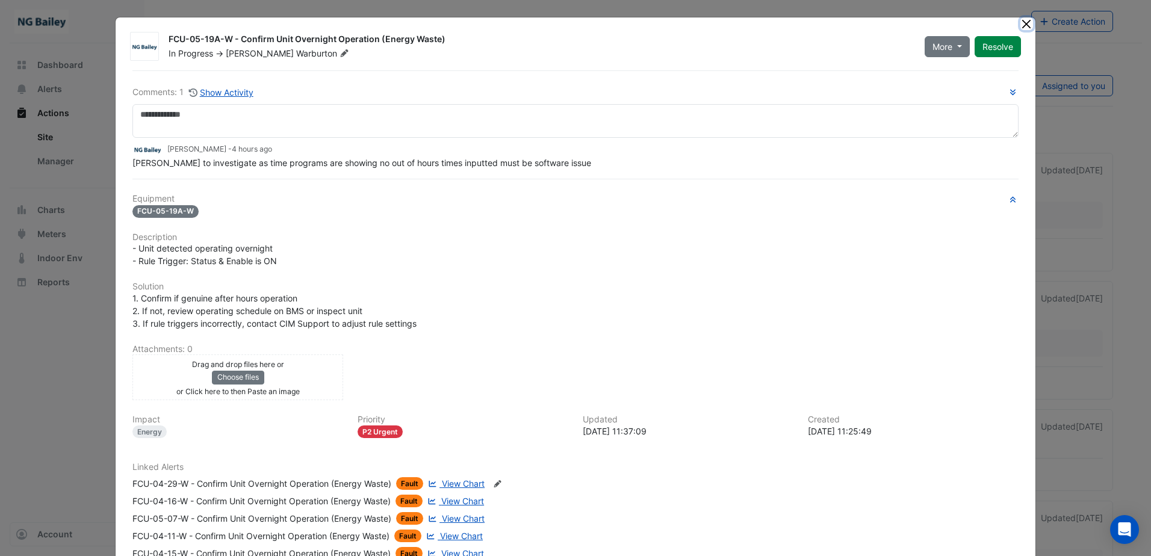
click at [1020, 27] on button "Close" at bounding box center [1026, 23] width 13 height 13
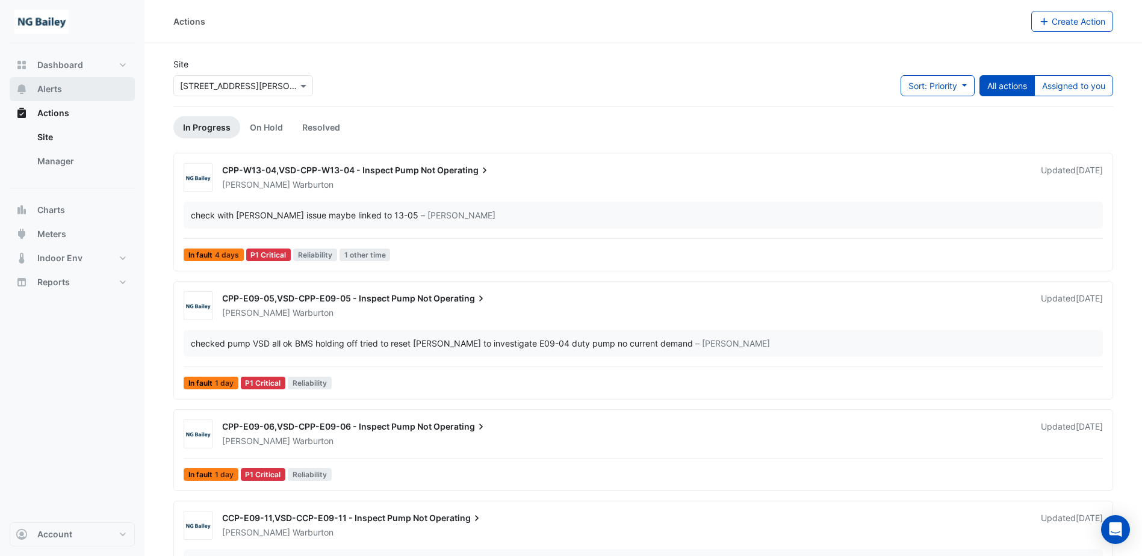
click at [65, 87] on button "Alerts" at bounding box center [72, 89] width 125 height 24
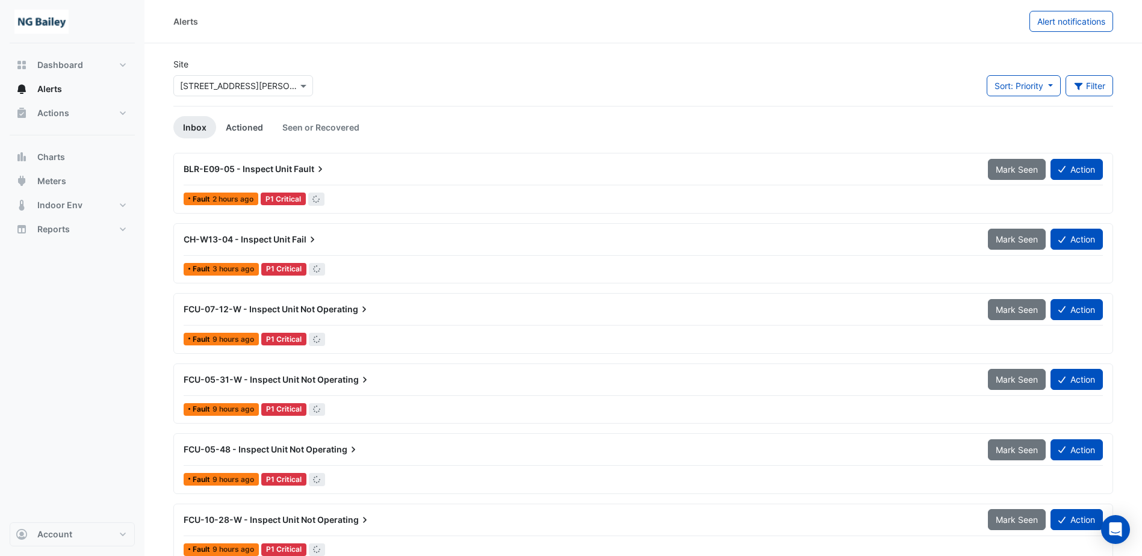
click at [241, 123] on link "Actioned" at bounding box center [244, 127] width 57 height 22
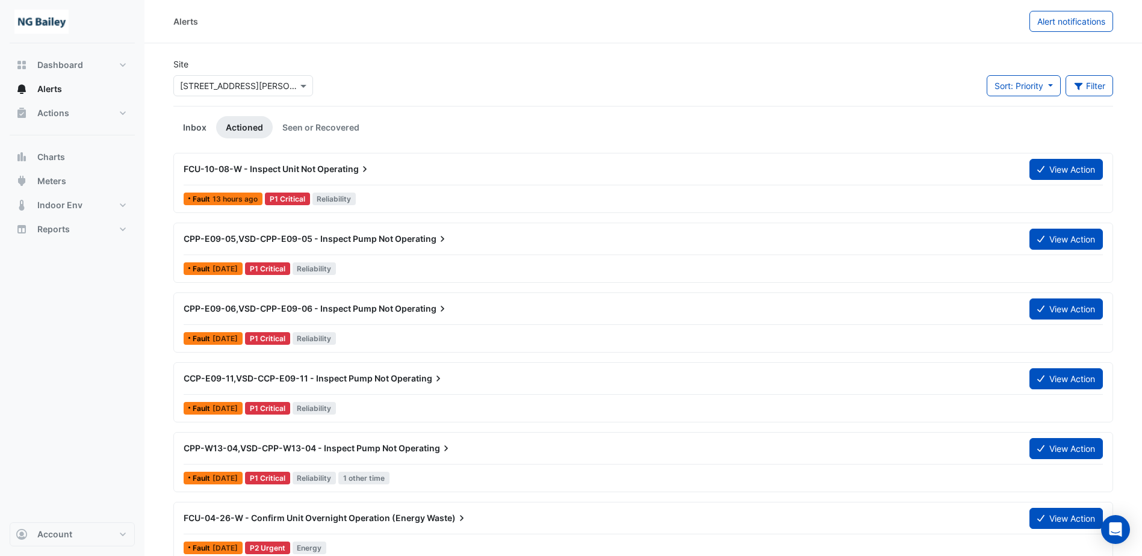
click at [200, 132] on link "Inbox" at bounding box center [194, 127] width 43 height 22
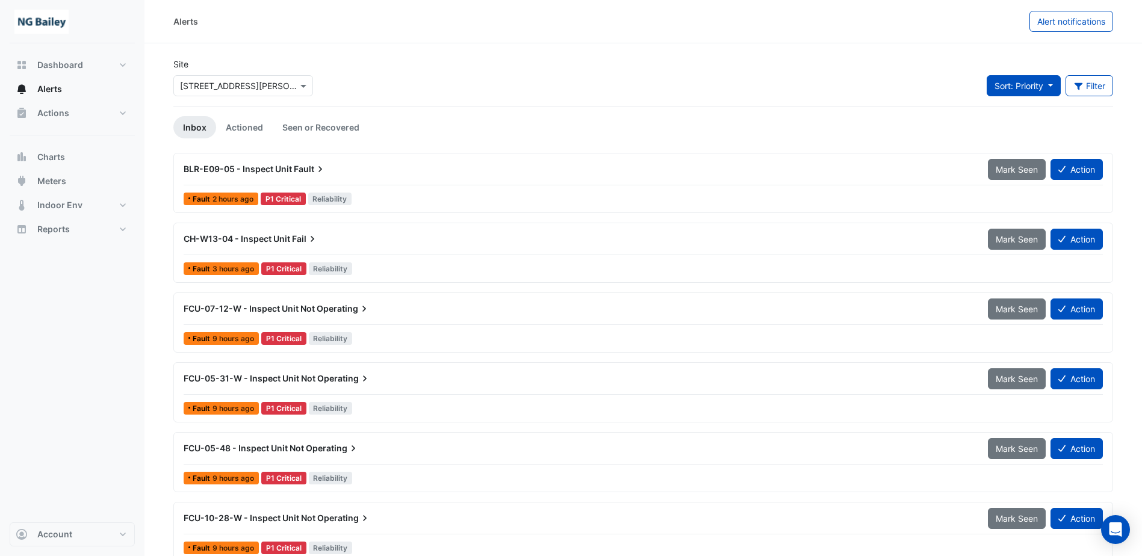
click at [1031, 84] on span "Sort: Priority" at bounding box center [1019, 86] width 49 height 10
click at [1031, 83] on span "Sort: Priority" at bounding box center [1019, 86] width 49 height 10
click at [1101, 90] on button "Filter" at bounding box center [1090, 85] width 48 height 21
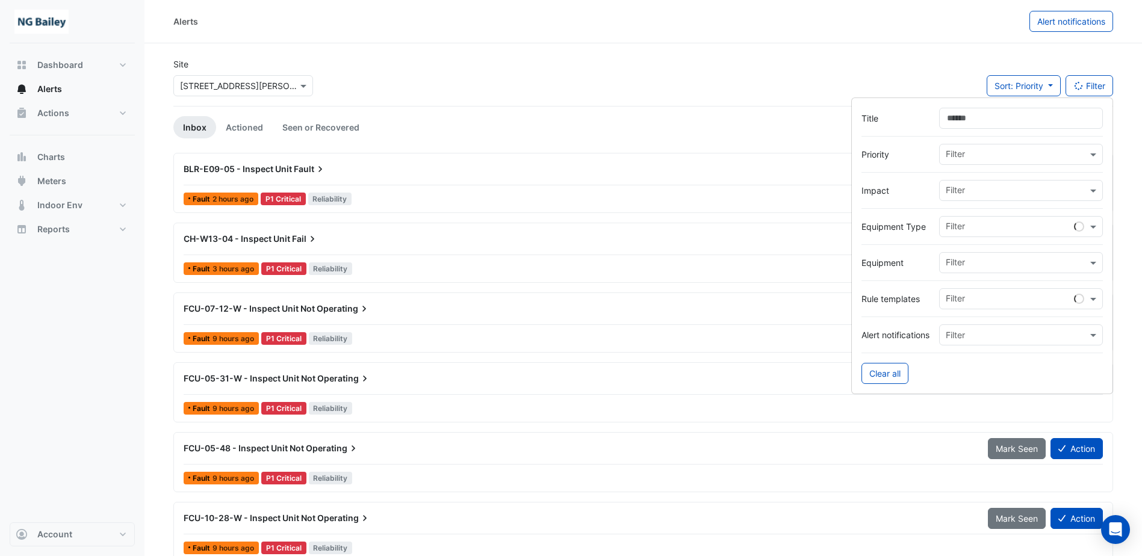
click at [966, 186] on input "text" at bounding box center [1016, 191] width 141 height 13
click at [970, 235] on span "Energy" at bounding box center [963, 234] width 28 height 10
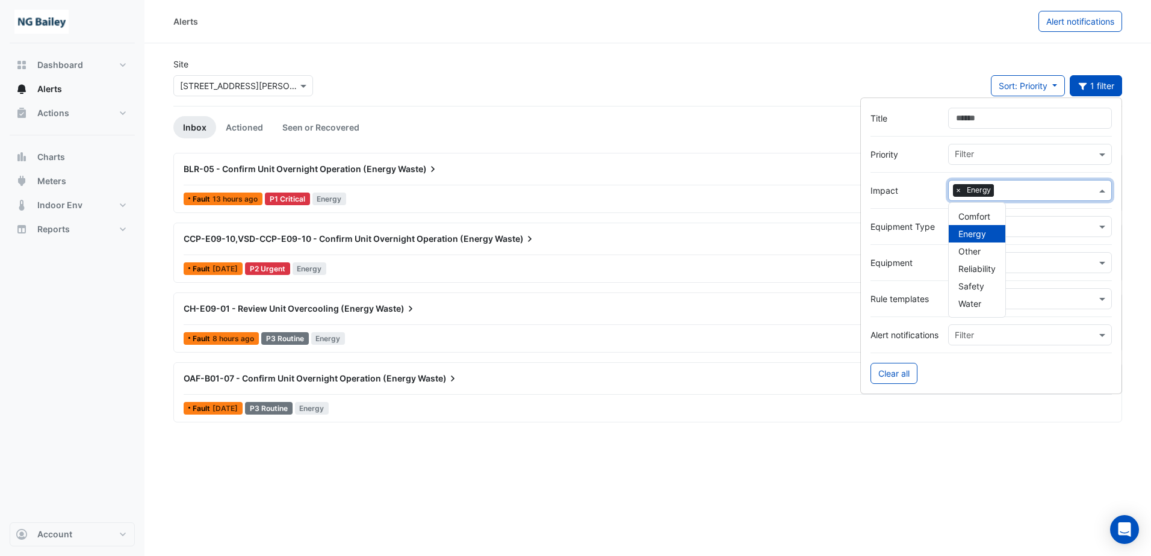
click at [630, 128] on ul "Inbox Actioned Seen or Recovered" at bounding box center [647, 127] width 949 height 22
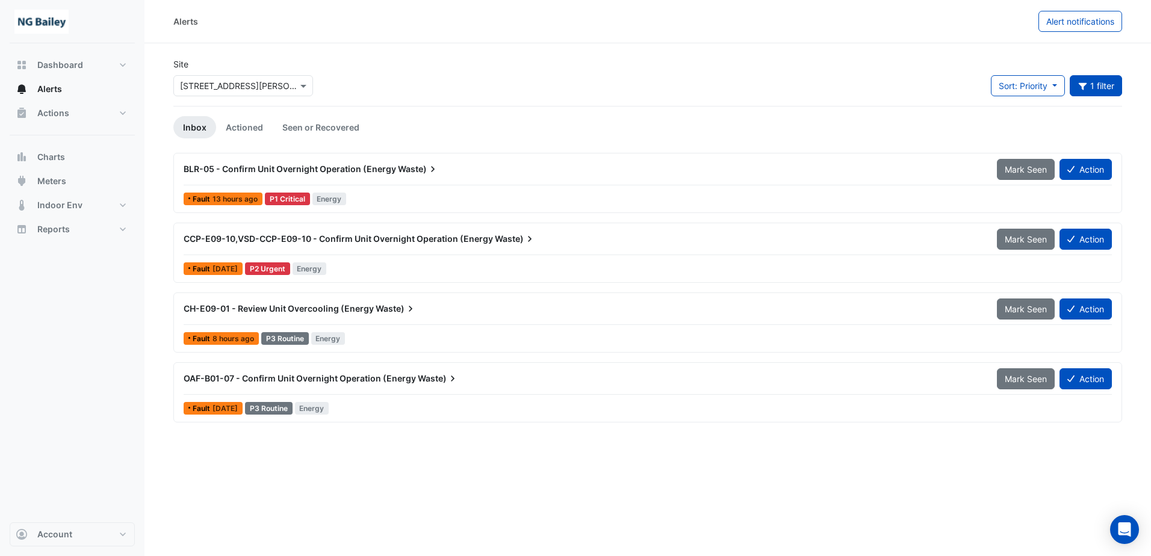
click at [358, 168] on span "BLR-05 - Confirm Unit Overnight Operation (Energy" at bounding box center [290, 169] width 213 height 10
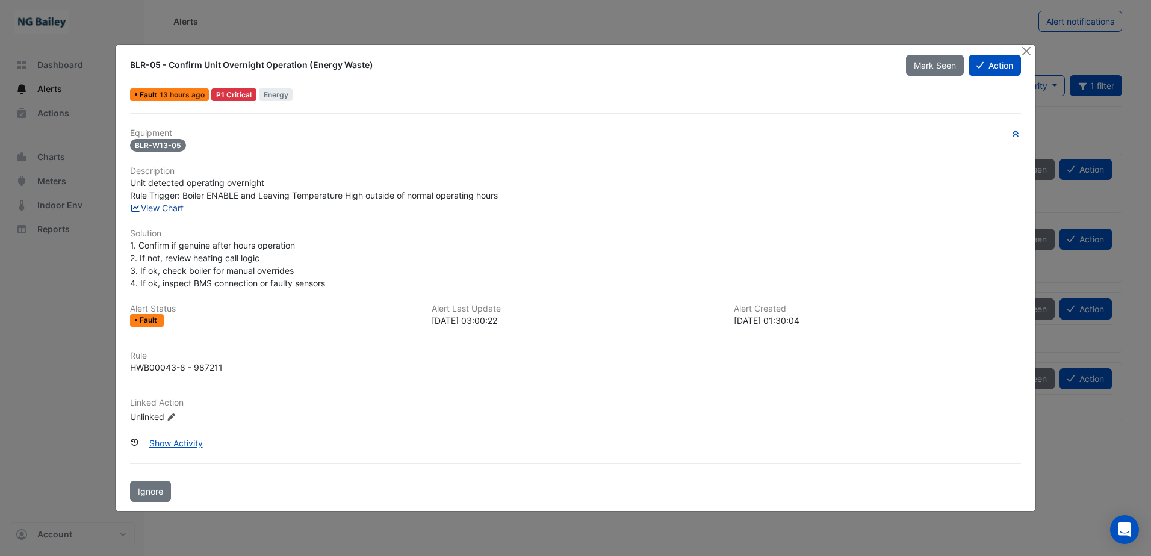
click at [182, 209] on link "View Chart" at bounding box center [157, 208] width 54 height 10
click at [1026, 49] on button "Close" at bounding box center [1026, 51] width 13 height 13
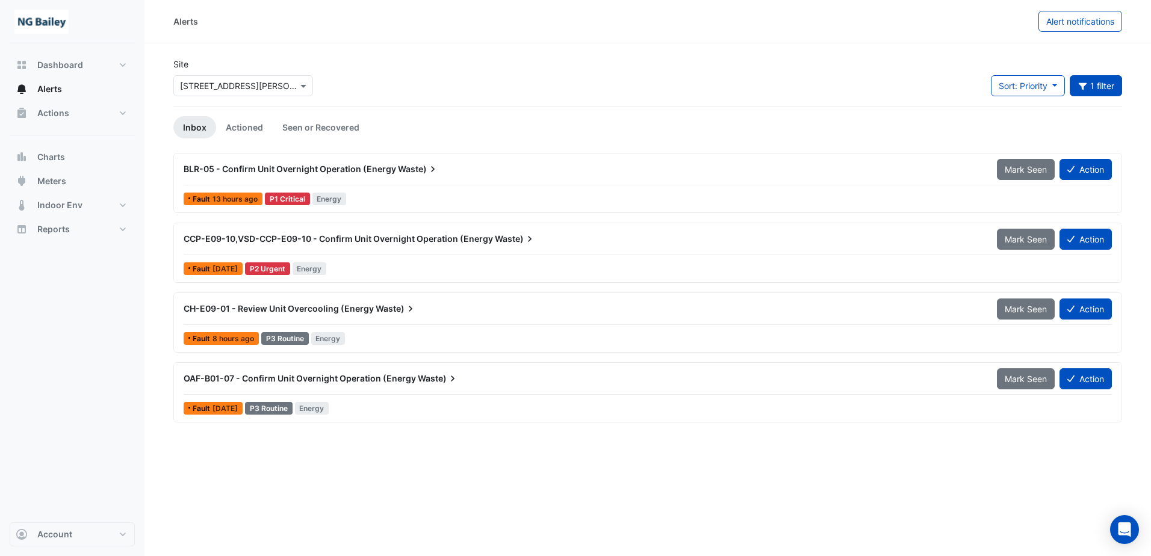
click at [388, 170] on span "BLR-05 - Confirm Unit Overnight Operation (Energy" at bounding box center [290, 169] width 213 height 10
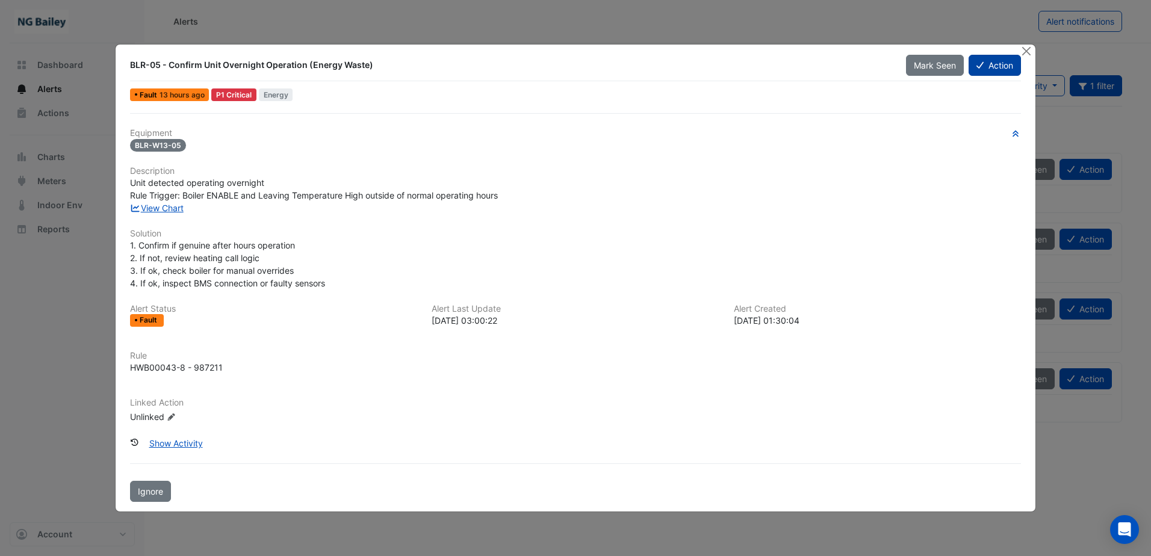
click at [977, 66] on icon at bounding box center [979, 65] width 7 height 8
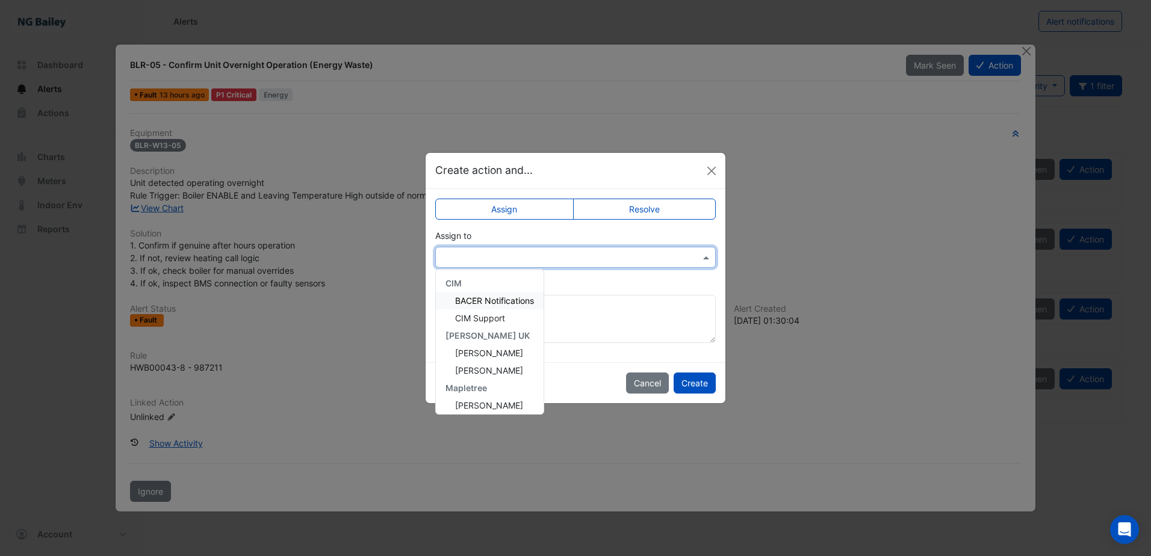
click at [578, 256] on input "text" at bounding box center [563, 258] width 243 height 13
click at [520, 318] on div "CIM Support" at bounding box center [490, 317] width 108 height 17
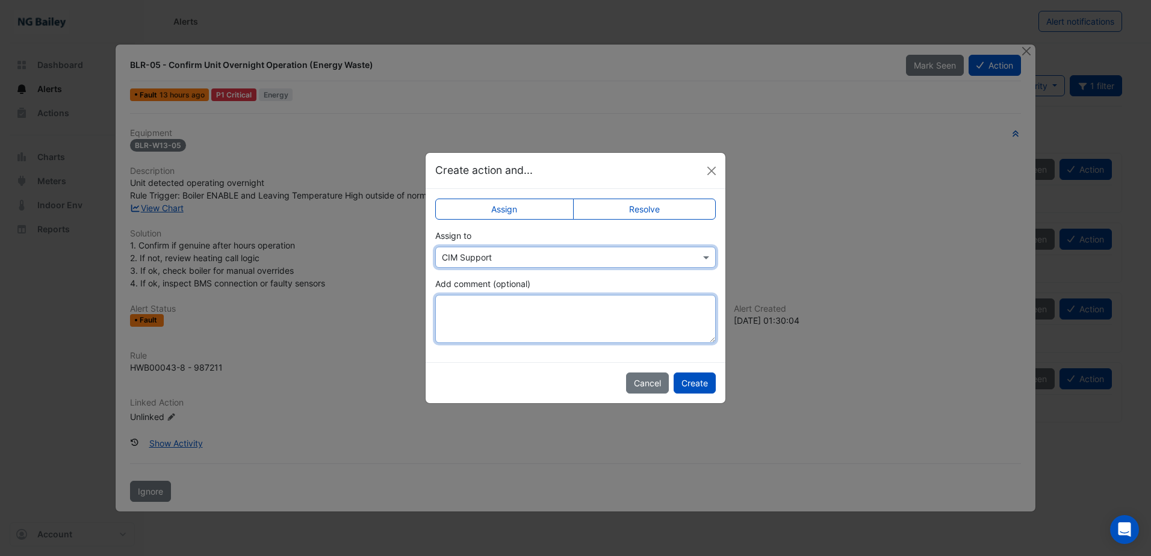
click at [521, 304] on textarea "Add comment (optional)" at bounding box center [575, 319] width 281 height 48
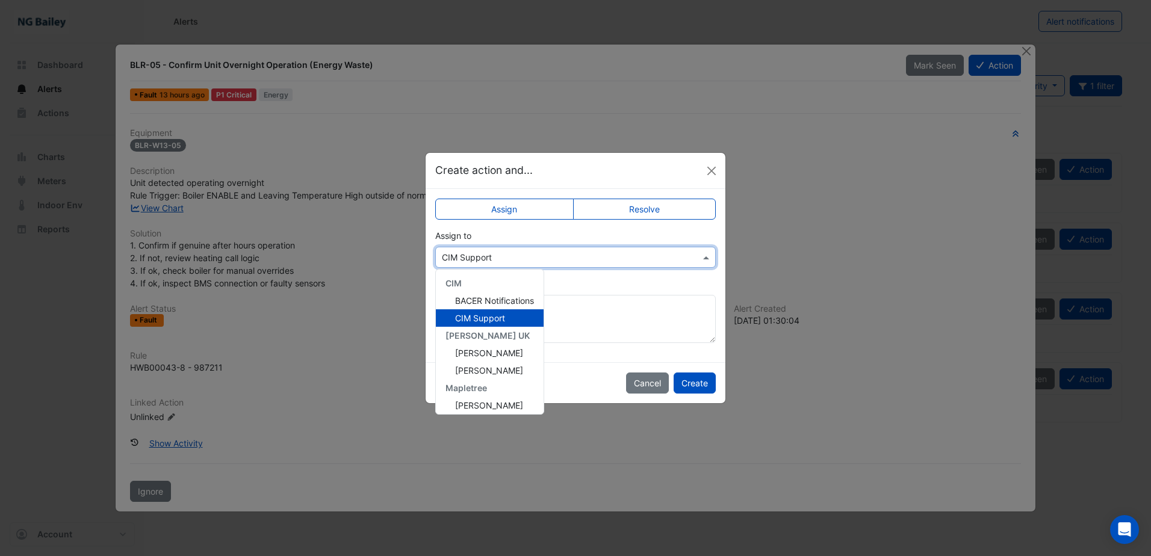
click at [539, 254] on input "text" at bounding box center [563, 258] width 243 height 13
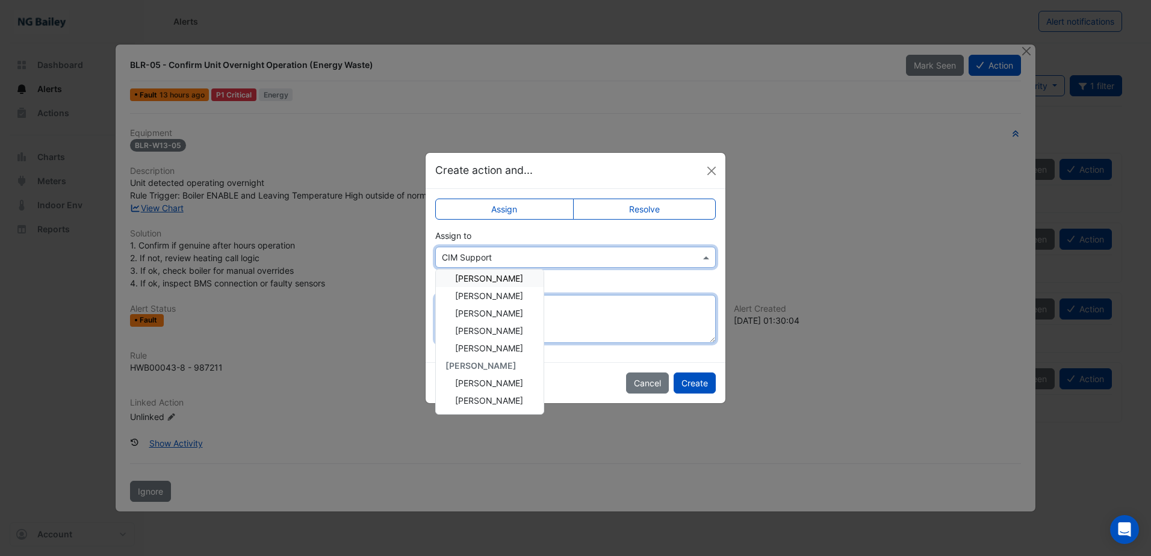
click at [602, 310] on textarea "Add comment (optional)" at bounding box center [575, 319] width 281 height 48
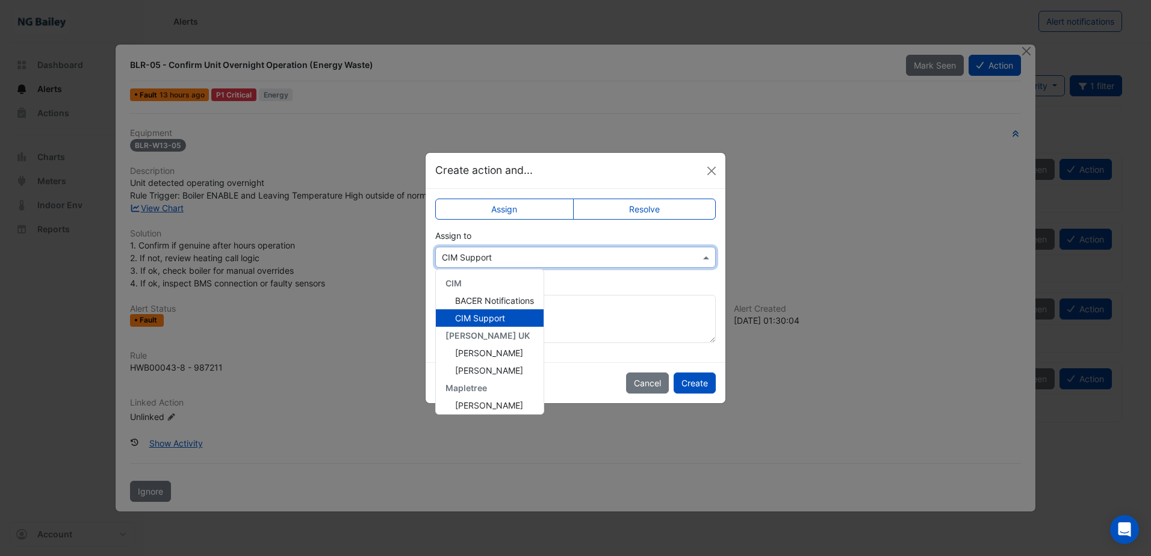
click at [592, 261] on input "text" at bounding box center [563, 258] width 243 height 13
click at [636, 249] on div "× CIM Support" at bounding box center [575, 257] width 281 height 21
click at [663, 206] on label "Resolve" at bounding box center [644, 209] width 143 height 21
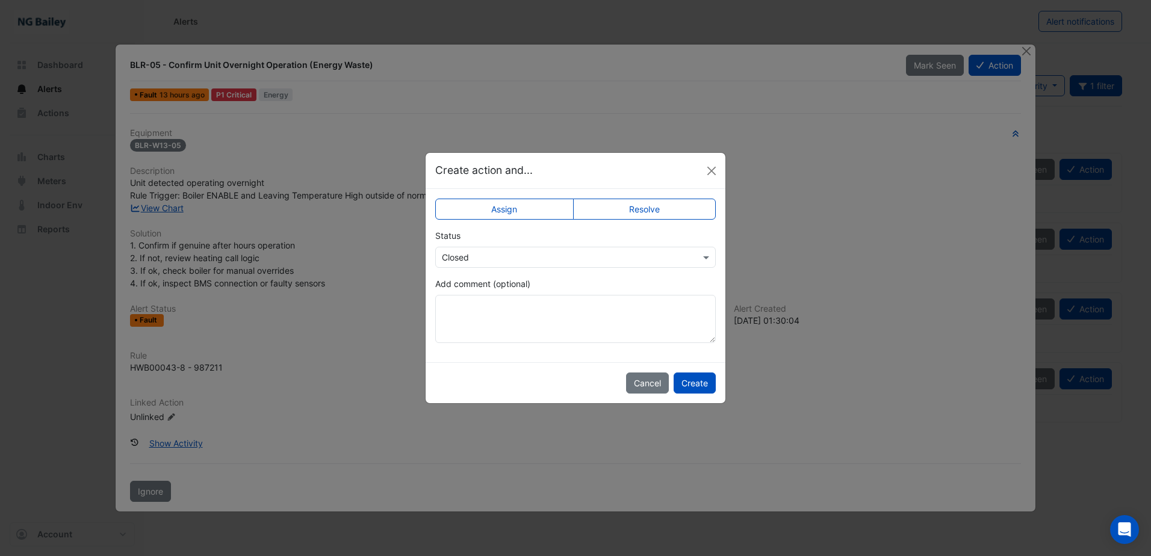
click at [542, 199] on label "Assign" at bounding box center [504, 209] width 138 height 21
click at [612, 203] on label "Resolve" at bounding box center [644, 209] width 143 height 21
click at [604, 268] on app-escalated-ticket-simple-upsert "Assign Resolve Status × Closed Add comment (optional)" at bounding box center [575, 275] width 281 height 135
click at [660, 256] on input "text" at bounding box center [563, 258] width 243 height 13
click at [703, 254] on span at bounding box center [707, 257] width 15 height 13
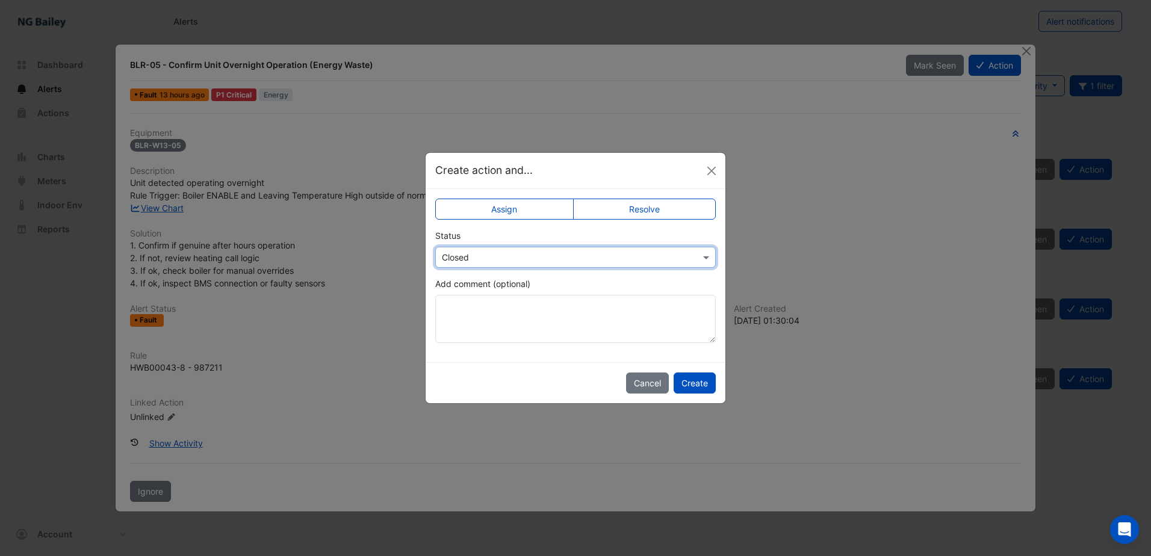
click at [525, 197] on div "Assign Resolve Status × Closed Add comment (optional)" at bounding box center [576, 275] width 300 height 173
click at [525, 203] on label "Assign" at bounding box center [504, 209] width 138 height 21
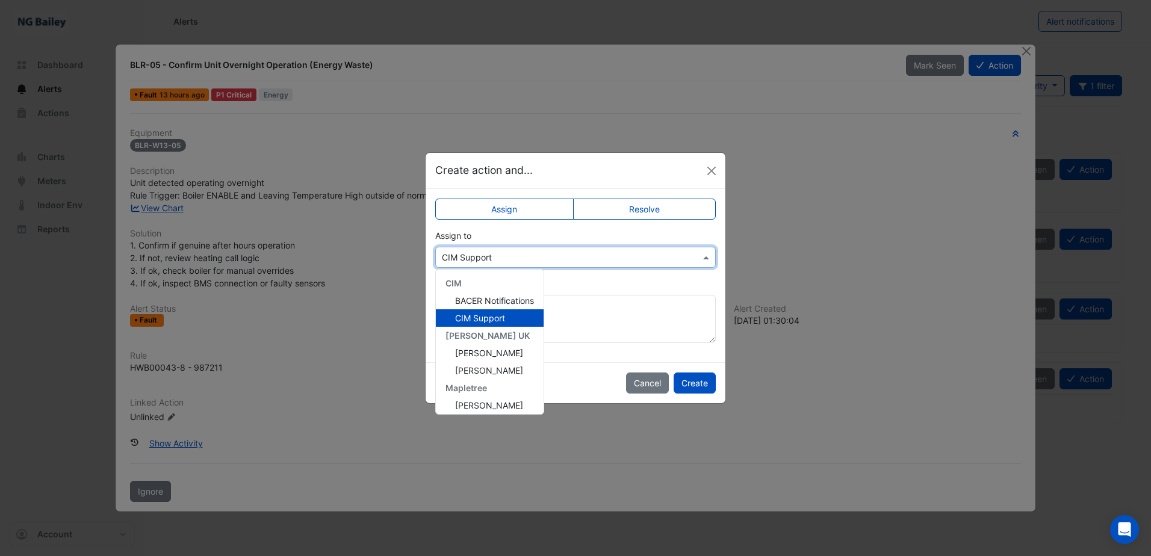
click at [580, 261] on input "text" at bounding box center [563, 258] width 243 height 13
click at [598, 261] on input "text" at bounding box center [563, 258] width 243 height 13
click at [685, 290] on div "Add comment (optional)" at bounding box center [575, 311] width 281 height 66
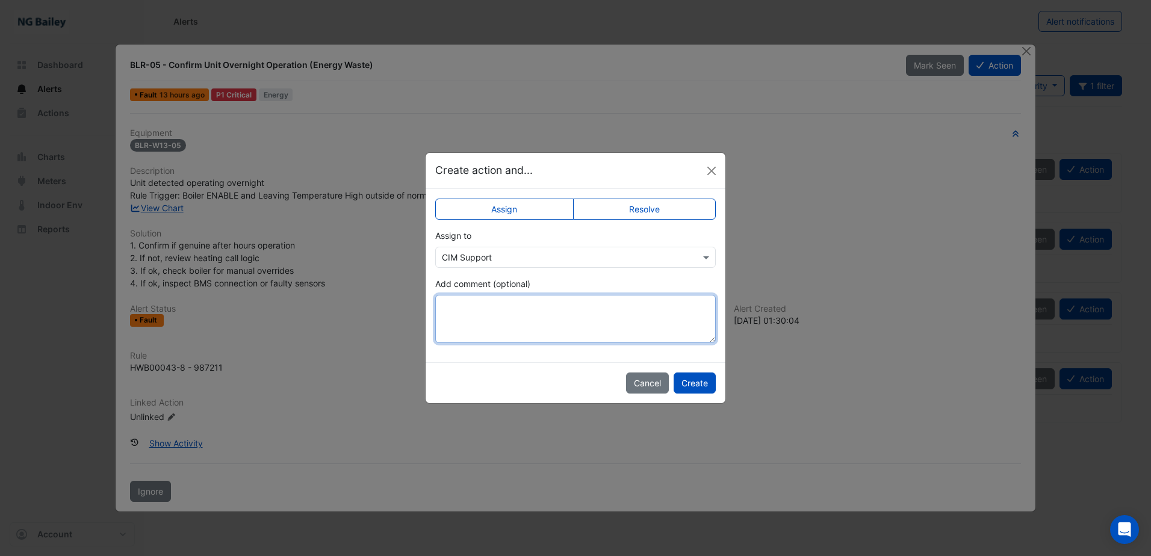
click at [580, 304] on textarea "Add comment (optional)" at bounding box center [575, 319] width 281 height 48
click at [707, 171] on button "Close" at bounding box center [712, 171] width 18 height 18
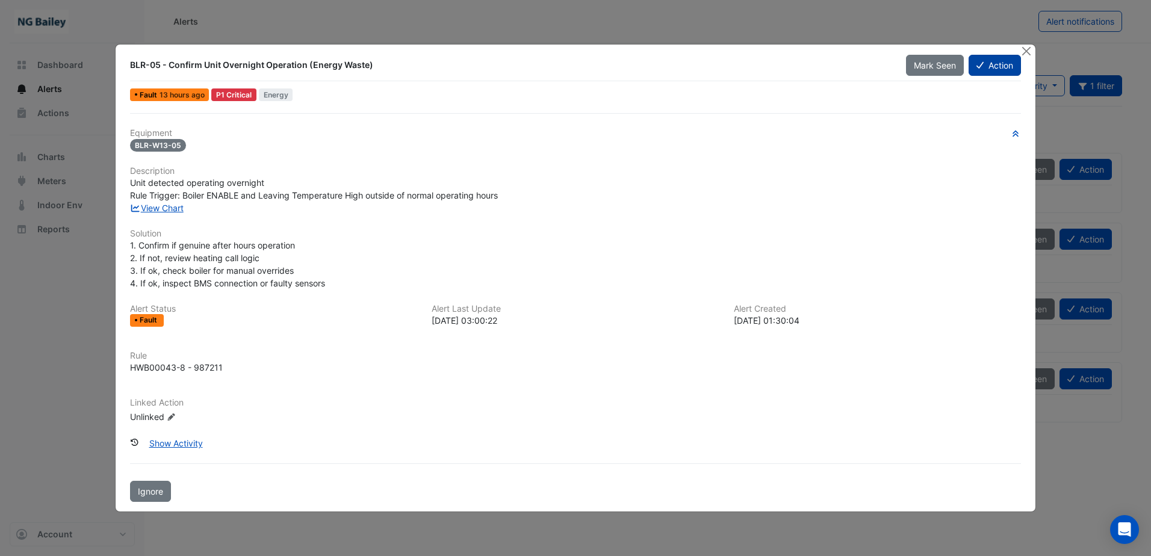
click at [996, 63] on button "Action" at bounding box center [995, 65] width 52 height 21
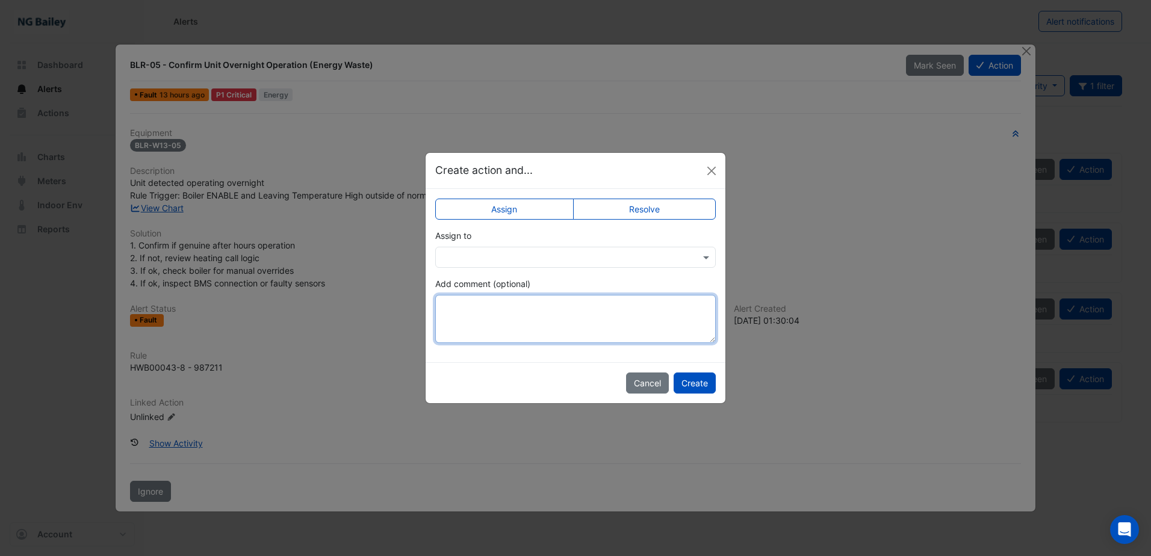
click at [525, 311] on textarea "Add comment (optional)" at bounding box center [575, 319] width 281 height 48
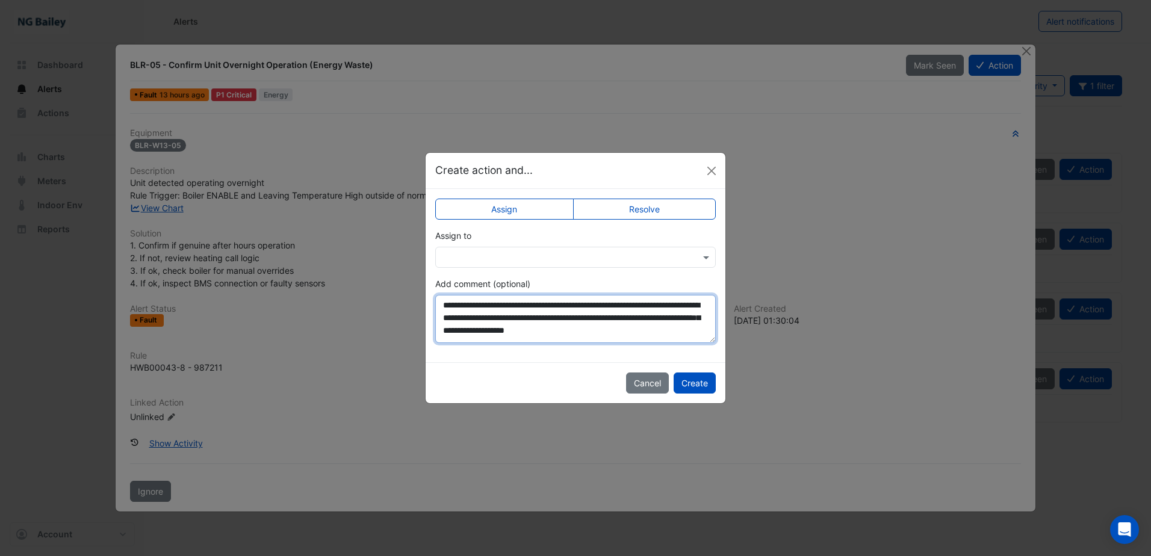
click at [631, 317] on textarea "**********" at bounding box center [575, 319] width 281 height 48
type textarea "**********"
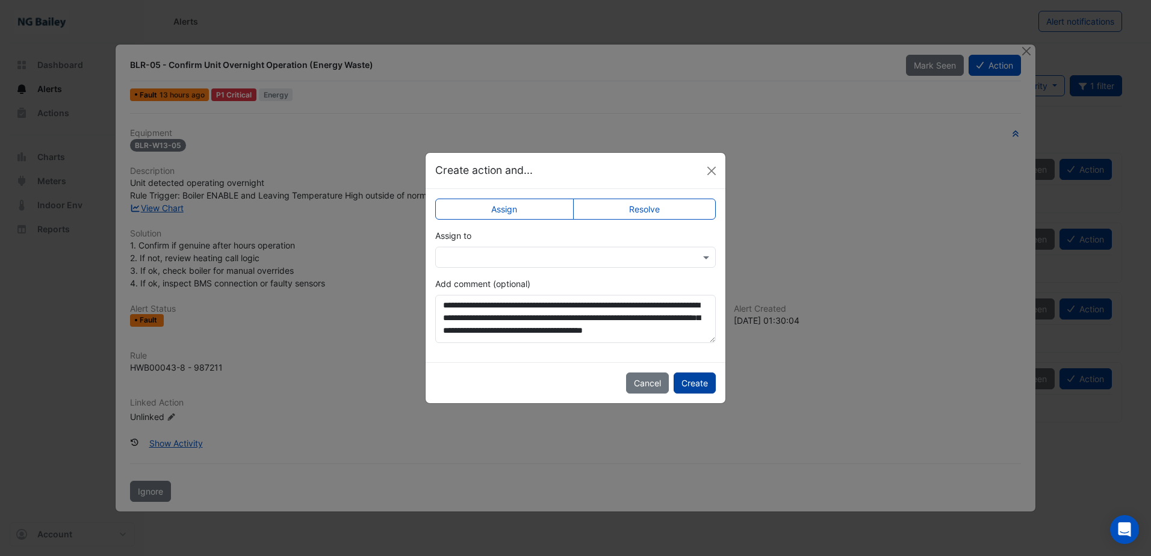
click at [693, 381] on button "Create" at bounding box center [695, 383] width 42 height 21
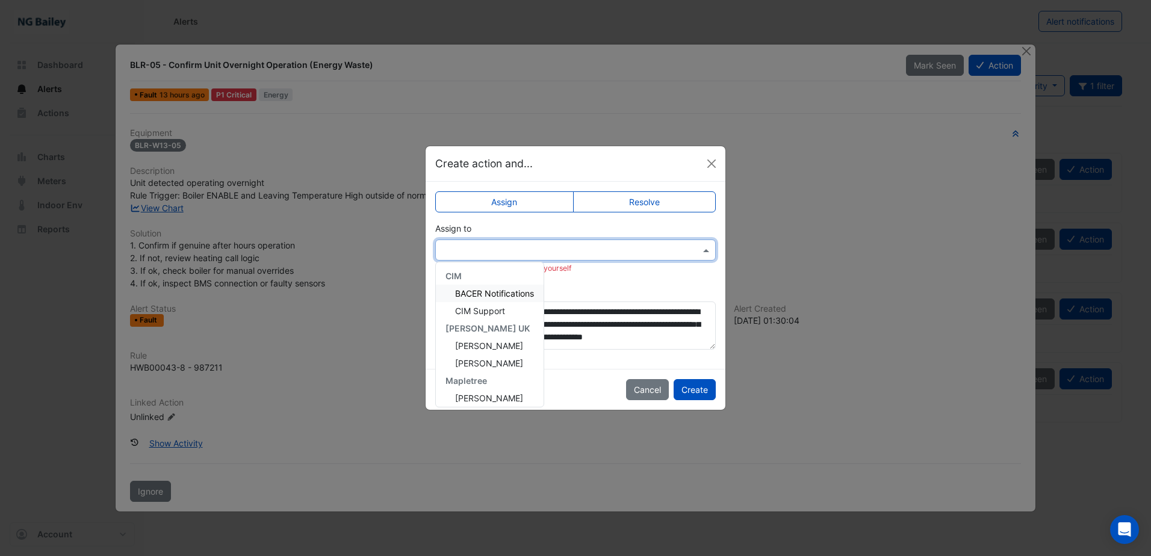
click at [578, 253] on input "text" at bounding box center [563, 250] width 243 height 13
click at [492, 386] on div "Roy Warburton" at bounding box center [490, 393] width 108 height 17
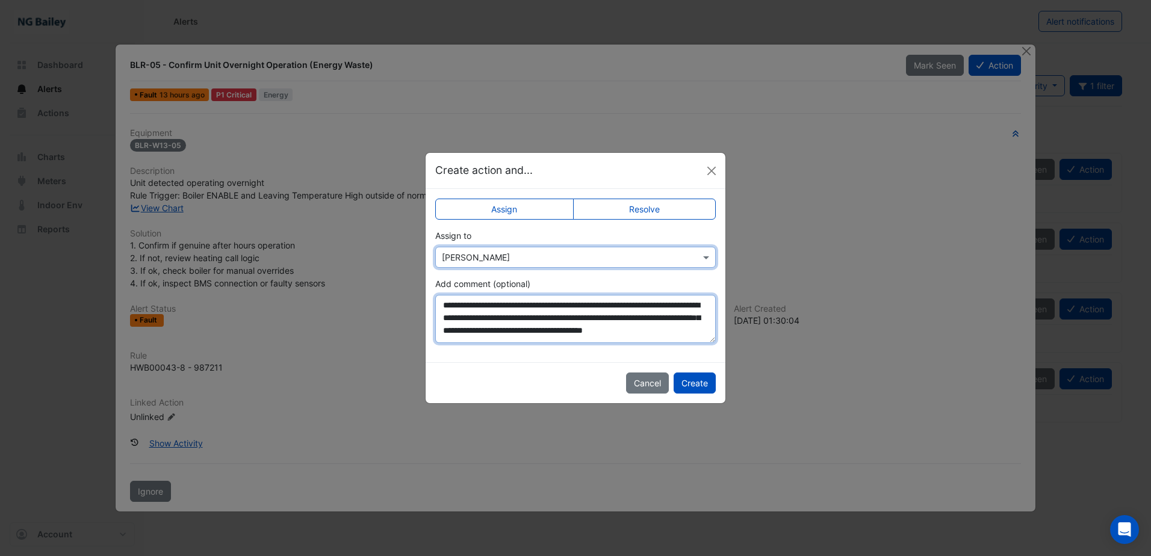
click at [539, 338] on textarea "**********" at bounding box center [575, 319] width 281 height 48
click at [627, 303] on textarea "**********" at bounding box center [575, 319] width 281 height 48
click at [594, 336] on textarea "**********" at bounding box center [575, 319] width 281 height 48
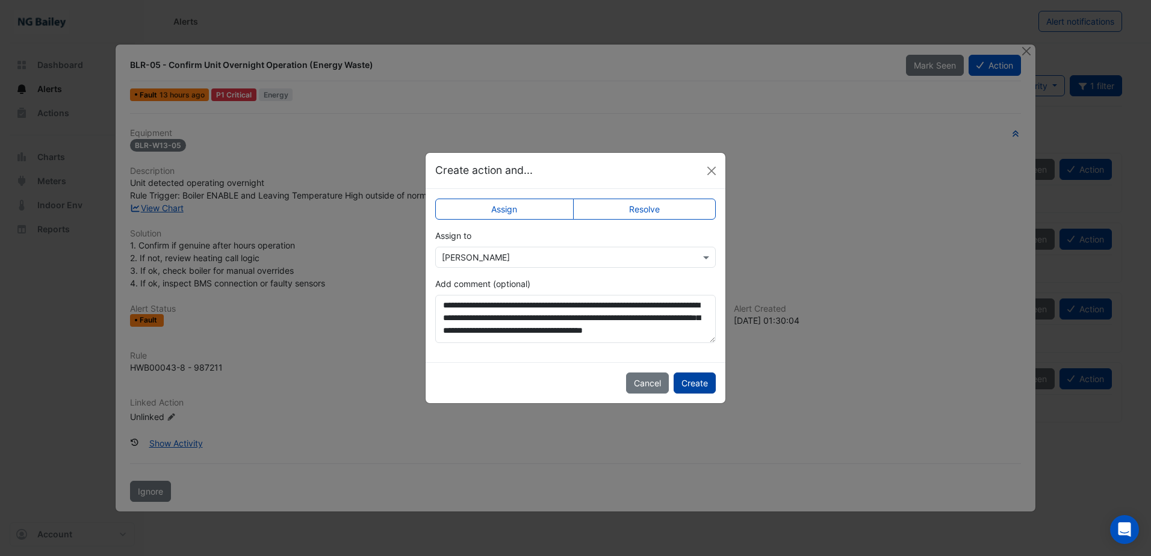
click at [695, 383] on button "Create" at bounding box center [695, 383] width 42 height 21
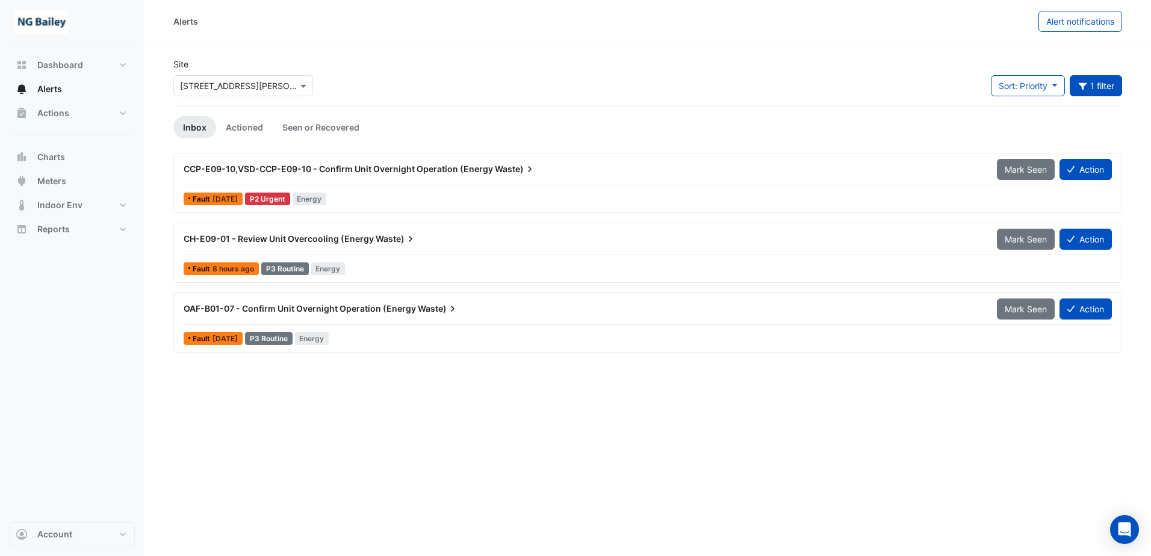
click at [385, 166] on span "CCP-E09-10,VSD-CCP-E09-10 - Confirm Unit Overnight Operation (Energy" at bounding box center [338, 169] width 309 height 10
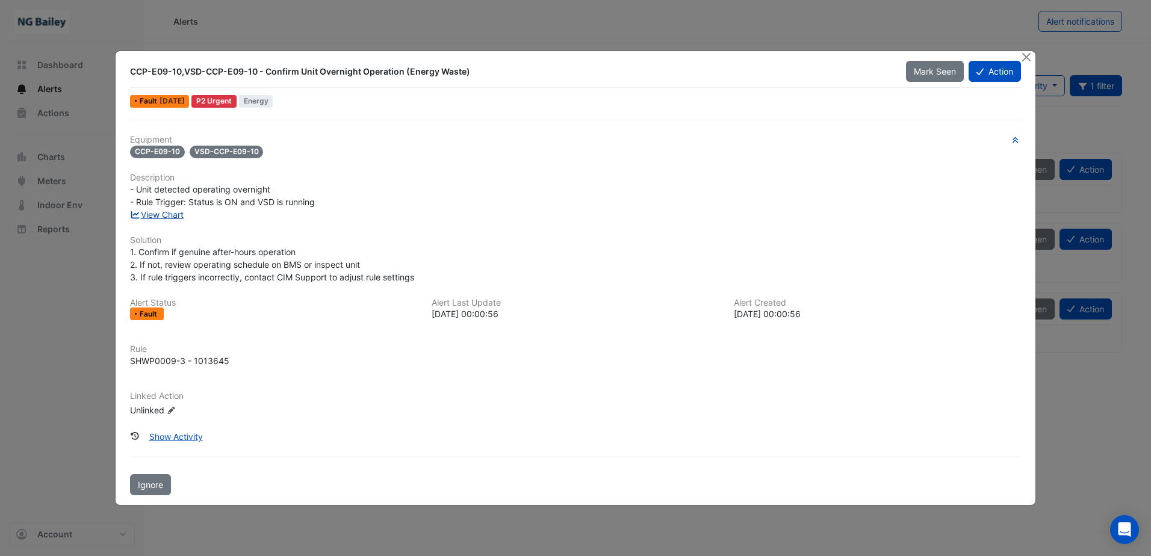
click at [161, 217] on link "View Chart" at bounding box center [157, 215] width 54 height 10
click at [1032, 60] on button "Close" at bounding box center [1026, 57] width 13 height 13
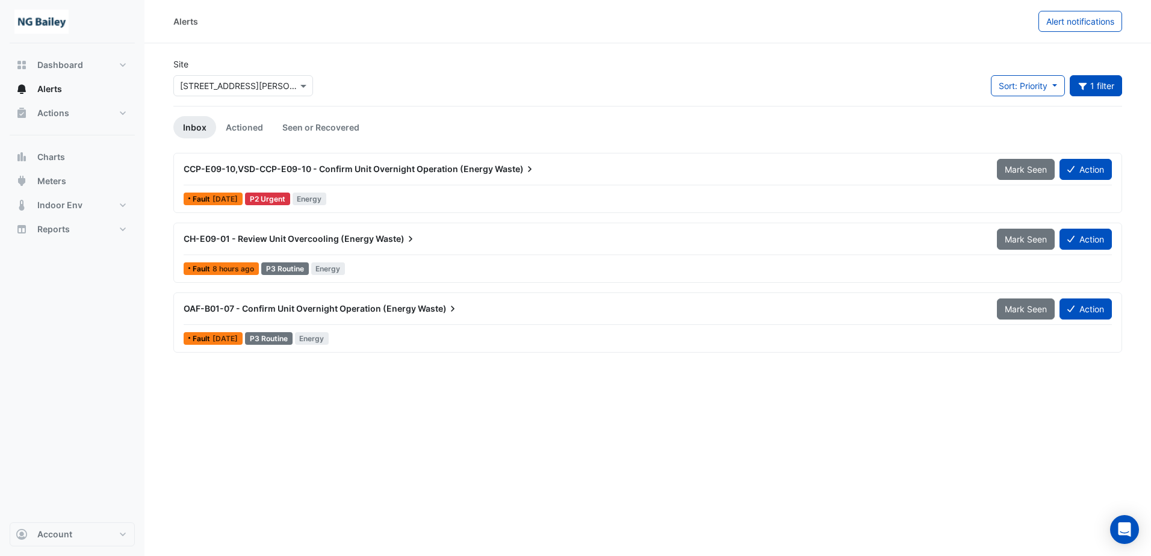
click at [336, 241] on span "CH-E09-01 - Review Unit Overcooling (Energy" at bounding box center [279, 239] width 190 height 10
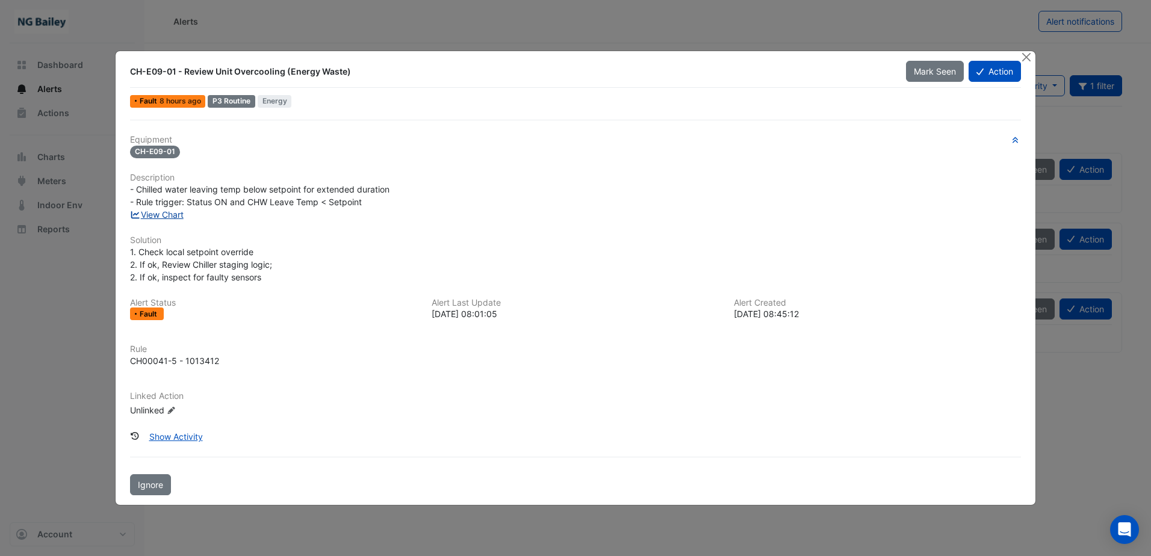
click at [182, 217] on link "View Chart" at bounding box center [157, 215] width 54 height 10
click at [1023, 58] on button "Close" at bounding box center [1026, 57] width 13 height 13
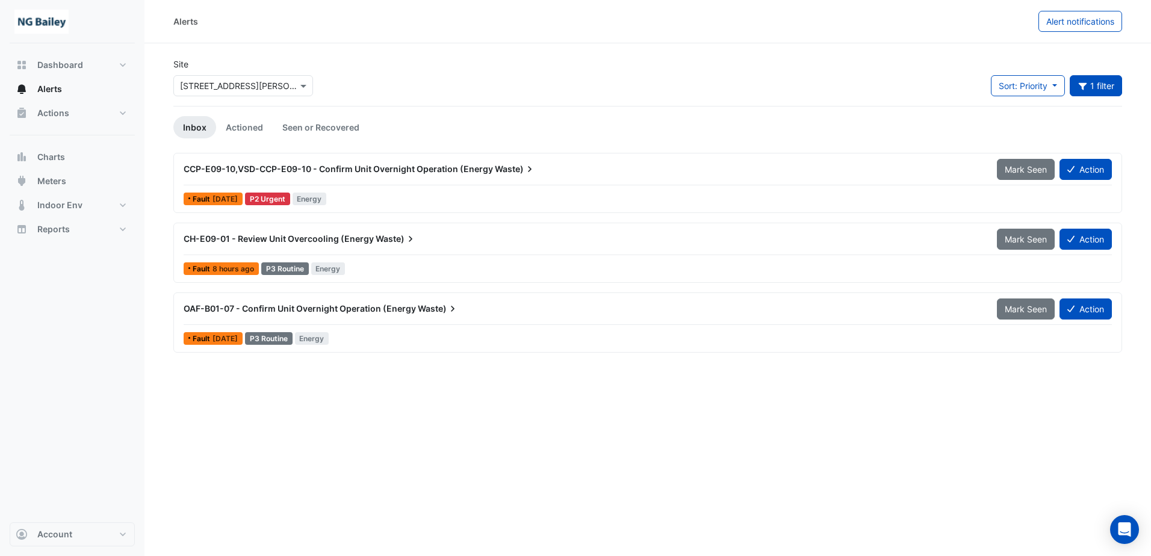
click at [267, 311] on span "OAF-B01-07 - Confirm Unit Overnight Operation (Energy" at bounding box center [300, 308] width 232 height 10
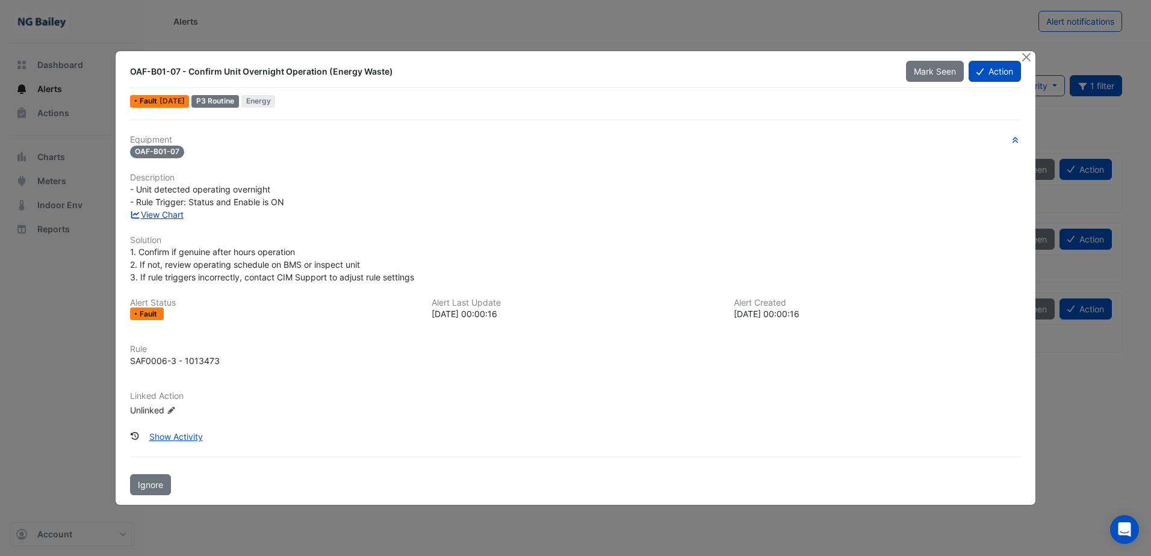
click at [173, 216] on link "View Chart" at bounding box center [157, 215] width 54 height 10
click at [1031, 61] on button "Close" at bounding box center [1026, 57] width 13 height 13
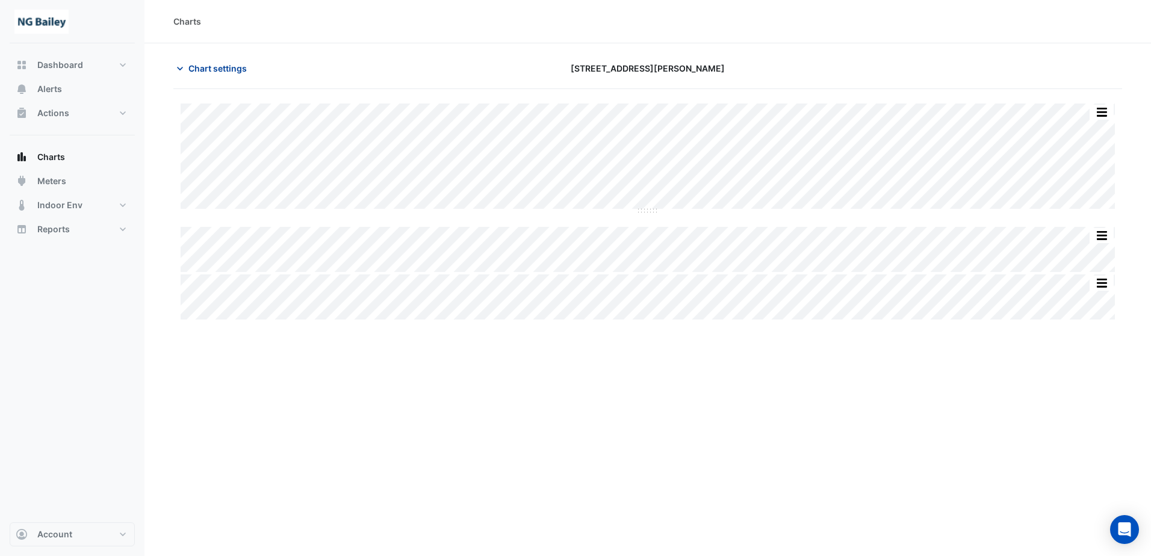
click at [185, 70] on icon "button" at bounding box center [180, 69] width 12 height 12
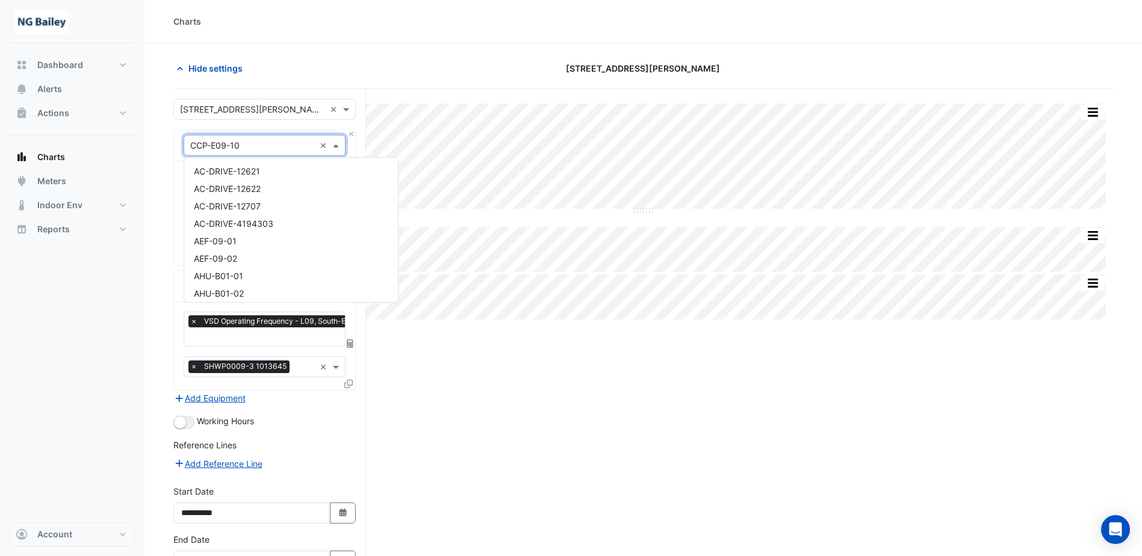
click at [270, 146] on input "text" at bounding box center [252, 146] width 125 height 13
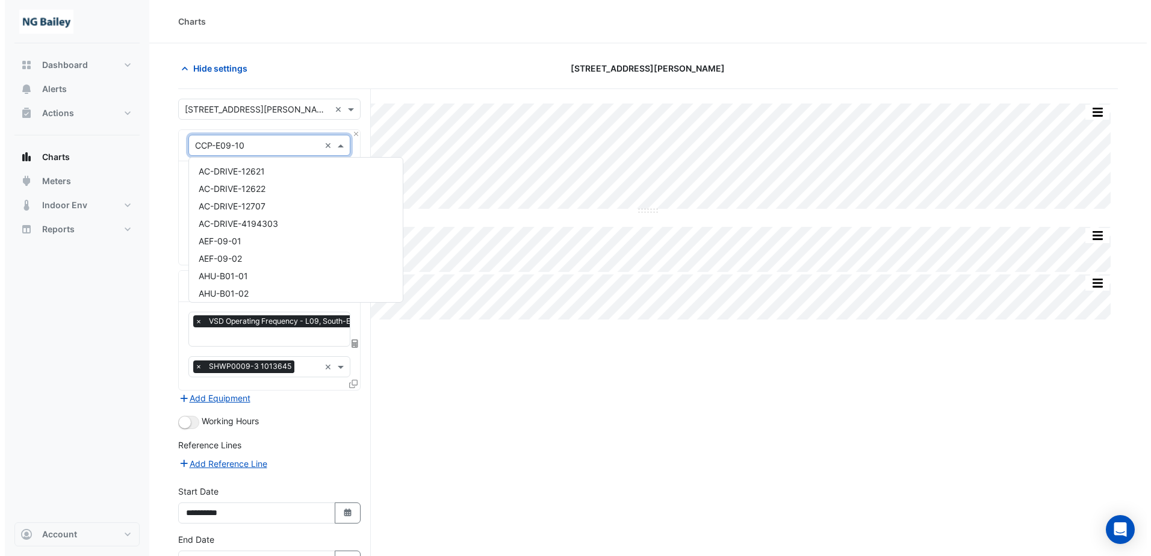
scroll to position [1140, 0]
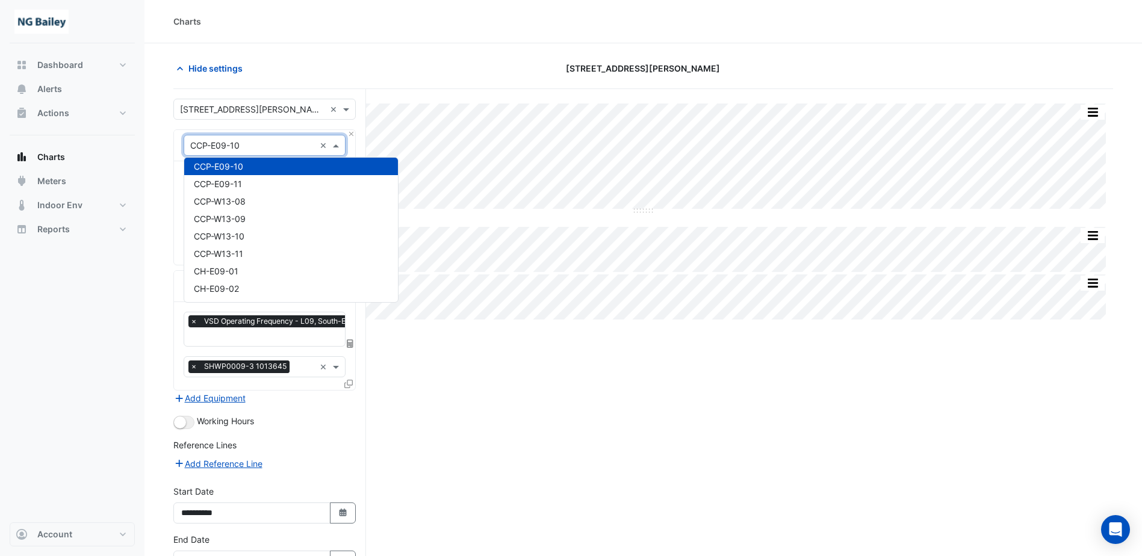
click at [270, 146] on input "text" at bounding box center [252, 146] width 125 height 13
click at [867, 394] on div "Split by Equip Split All Split None Print Save as JPEG Save as PNG Pivot Data T…" at bounding box center [643, 362] width 940 height 547
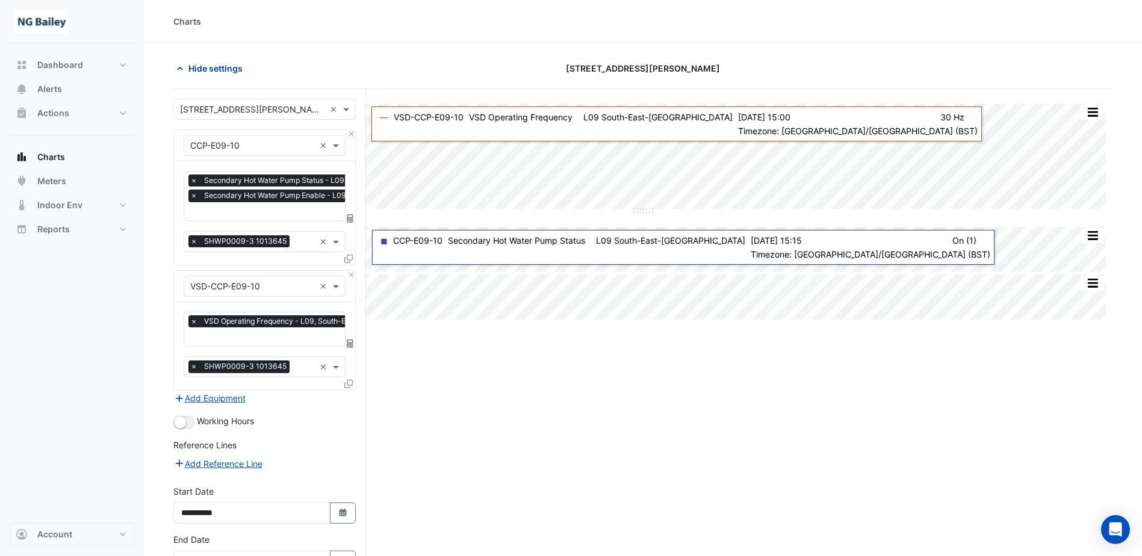
click at [177, 60] on button "Hide settings" at bounding box center [211, 68] width 77 height 21
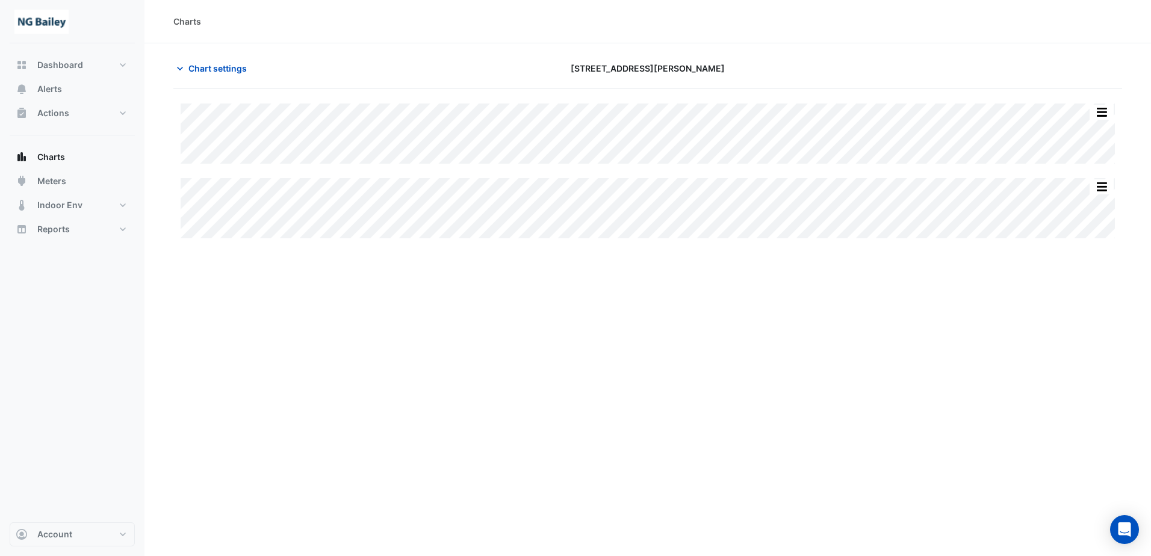
type input "**********"
click at [180, 64] on icon "button" at bounding box center [180, 69] width 12 height 12
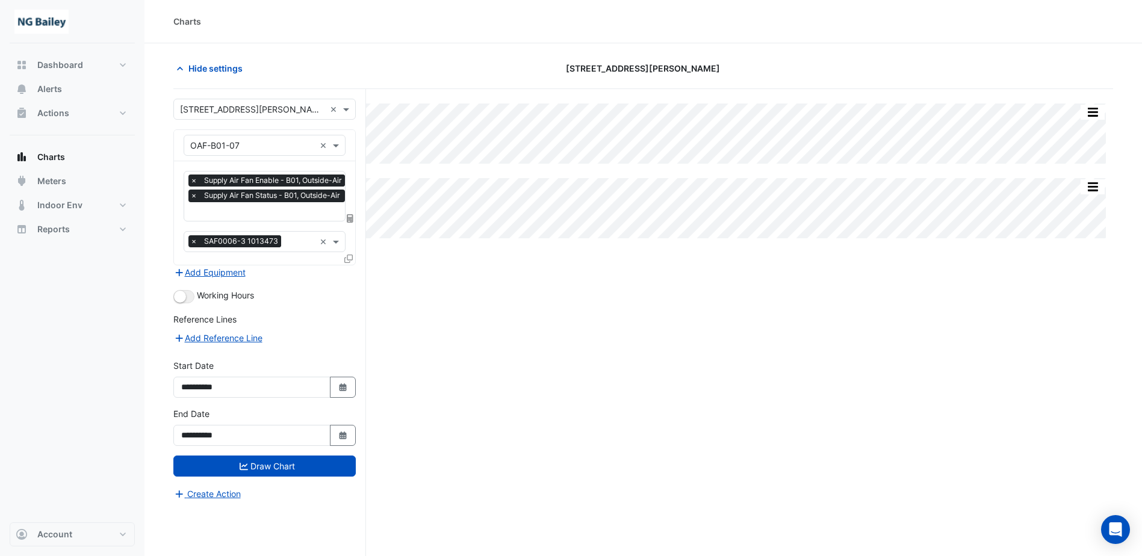
click at [250, 144] on input "text" at bounding box center [252, 146] width 125 height 13
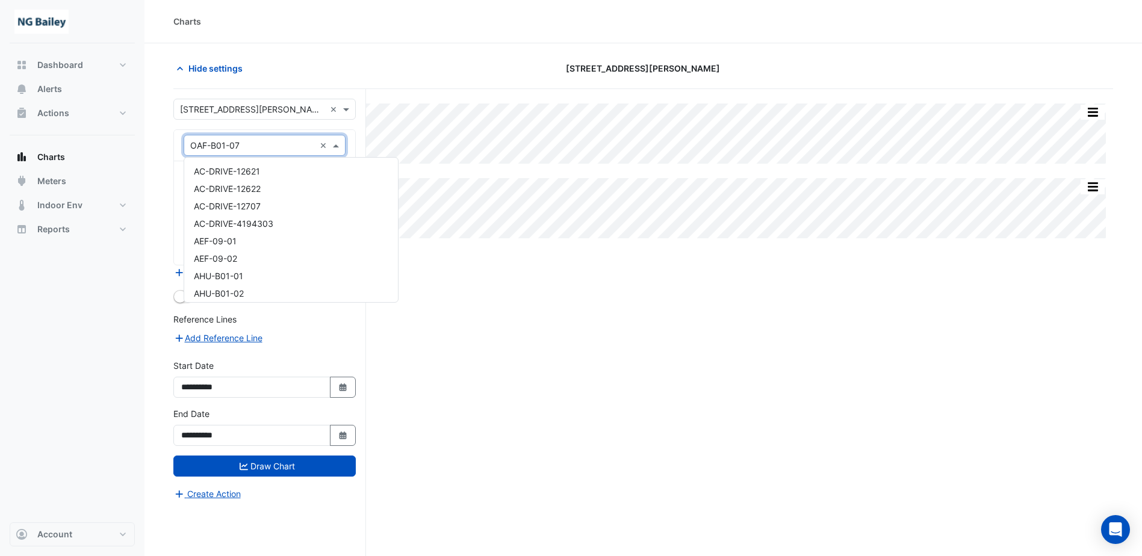
scroll to position [11859, 0]
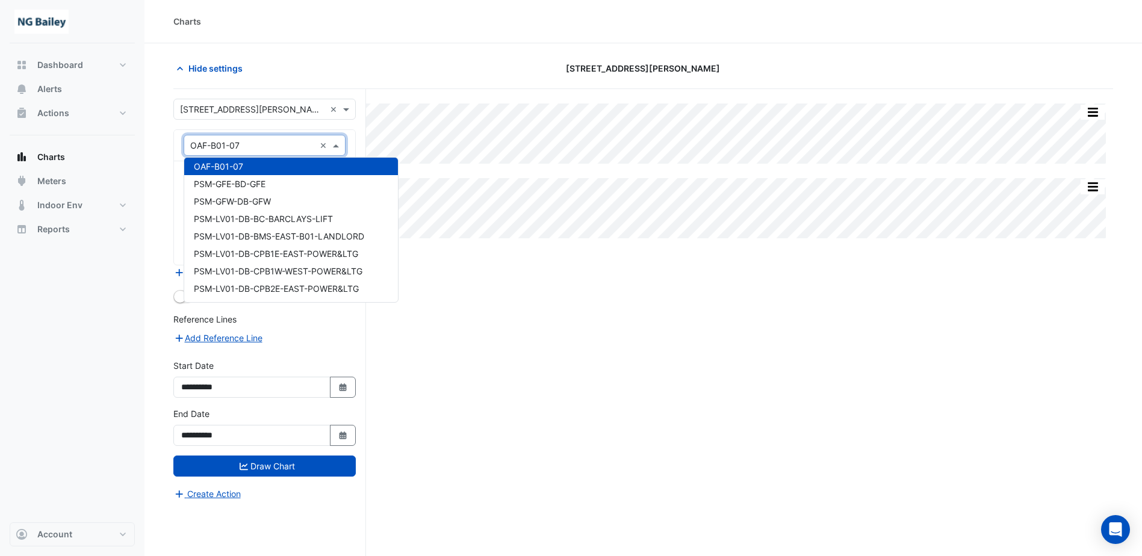
click at [250, 144] on input "text" at bounding box center [252, 146] width 125 height 13
click at [505, 319] on div "Split All Split None Print Save as JPEG Save as PNG Pivot Data Table Export CSV…" at bounding box center [643, 345] width 940 height 513
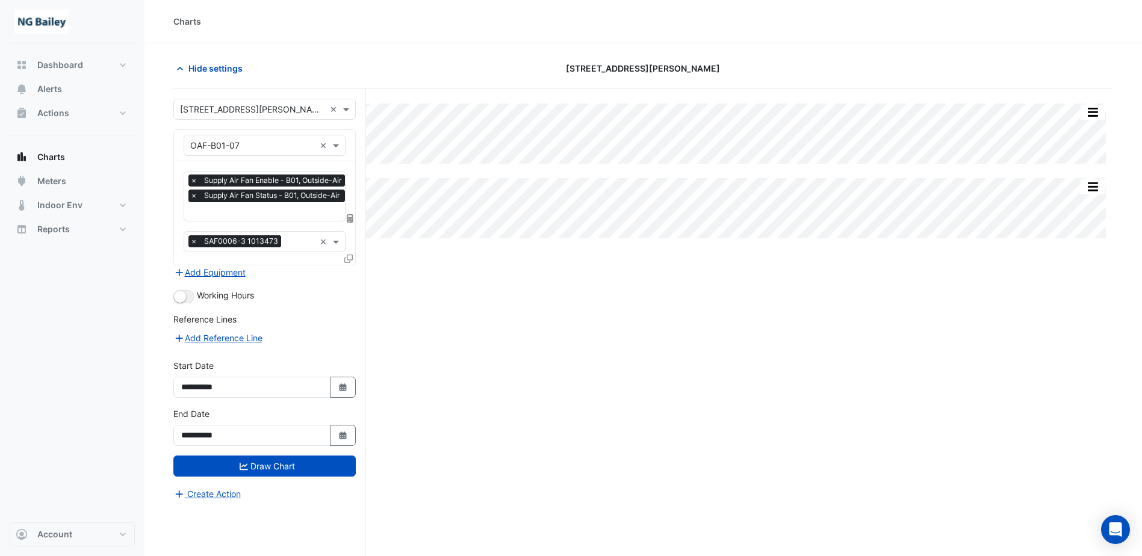
click at [295, 239] on input "text" at bounding box center [300, 243] width 29 height 13
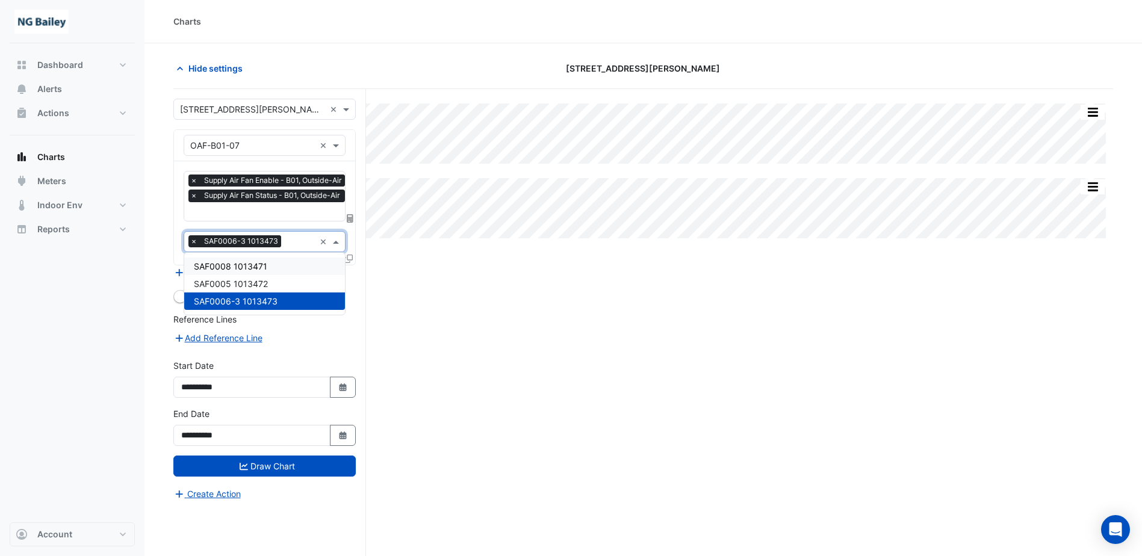
click at [491, 387] on div "Split All Split None Print Save as JPEG Save as PNG Pivot Data Table Export CSV…" at bounding box center [643, 345] width 940 height 513
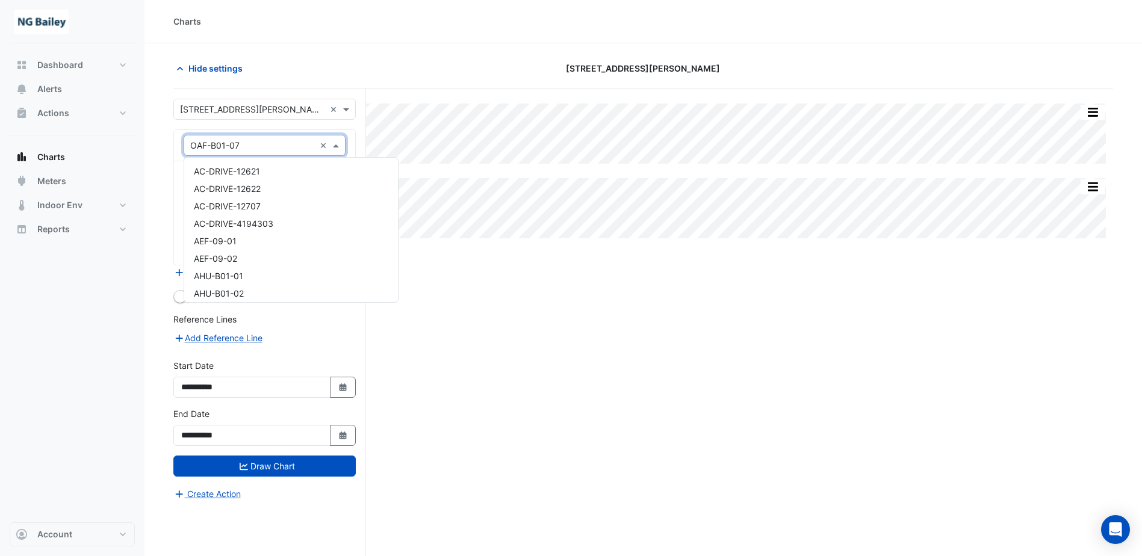
click at [258, 143] on input "text" at bounding box center [252, 146] width 125 height 13
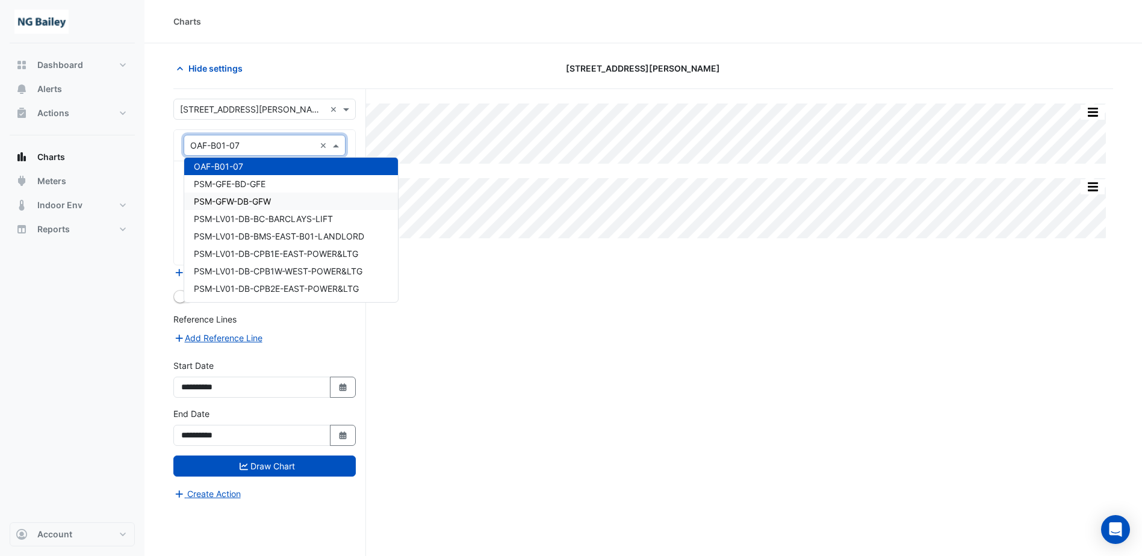
click at [529, 315] on div "Split All Split None Print Save as JPEG Save as PNG Pivot Data Table Export CSV…" at bounding box center [643, 345] width 940 height 513
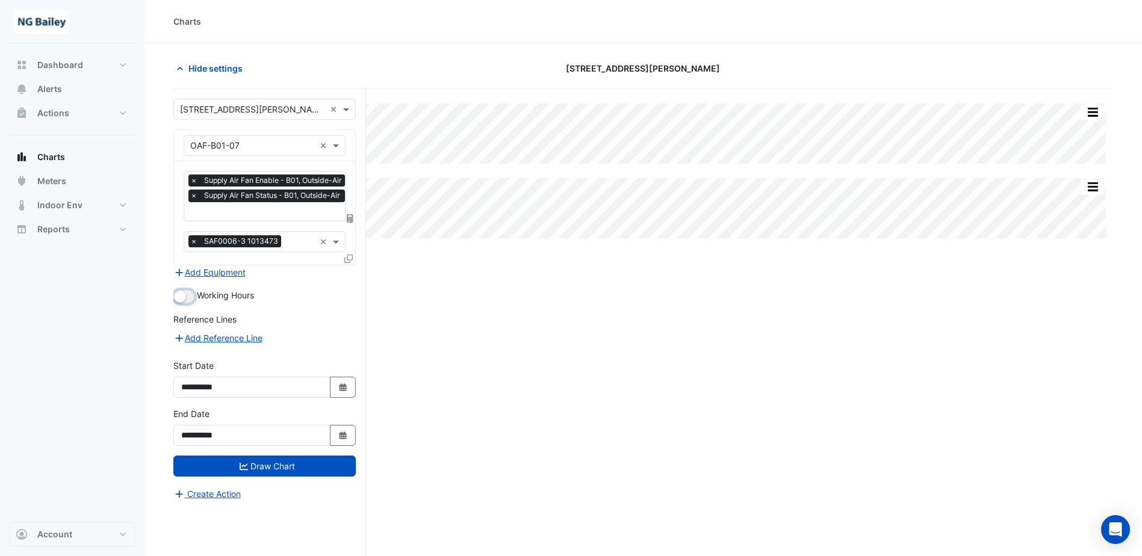
click at [180, 294] on small "button" at bounding box center [180, 297] width 12 height 12
click at [180, 294] on button "button" at bounding box center [183, 296] width 21 height 13
click at [551, 297] on div "Split All Split None Print Save as JPEG Save as PNG Pivot Data Table Export CSV…" at bounding box center [643, 345] width 940 height 513
